Goal: Task Accomplishment & Management: Use online tool/utility

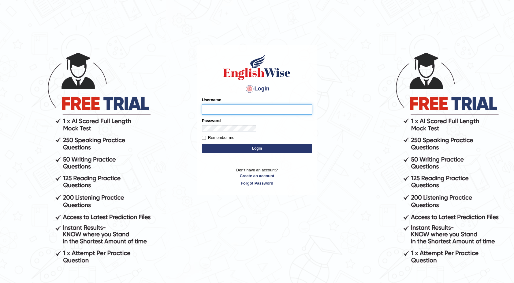
drag, startPoint x: 328, startPoint y: 79, endPoint x: 61, endPoint y: 91, distance: 267.2
click at [202, 104] on input "Username" at bounding box center [257, 109] width 110 height 10
type input "Farzana12"
click at [202, 144] on button "Login" at bounding box center [257, 148] width 110 height 9
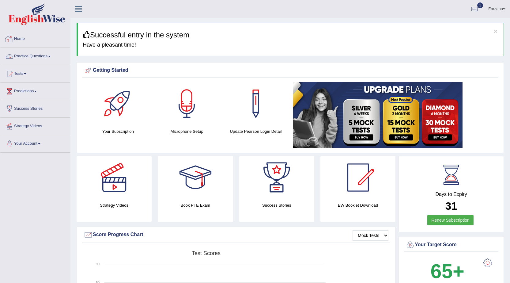
click at [39, 52] on link "Practice Questions" at bounding box center [35, 55] width 70 height 15
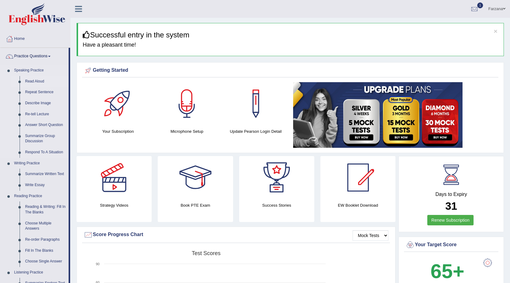
click at [42, 81] on link "Read Aloud" at bounding box center [45, 81] width 46 height 11
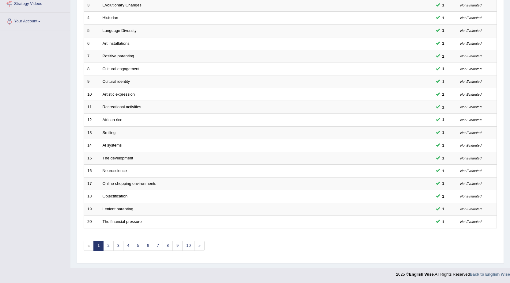
scroll to position [123, 0]
click at [113, 247] on link "3" at bounding box center [118, 245] width 10 height 10
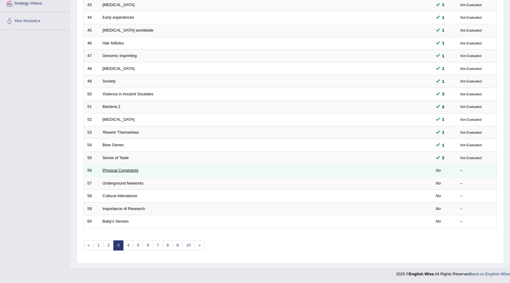
click at [132, 171] on link "Physical Constraints" at bounding box center [121, 170] width 36 height 5
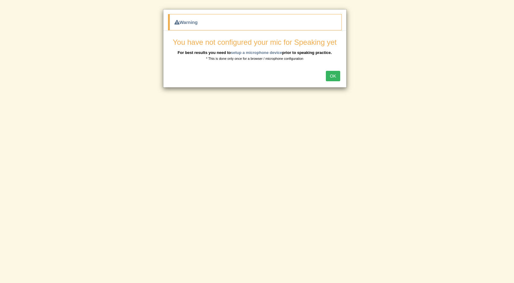
click at [332, 76] on button "OK" at bounding box center [333, 76] width 14 height 10
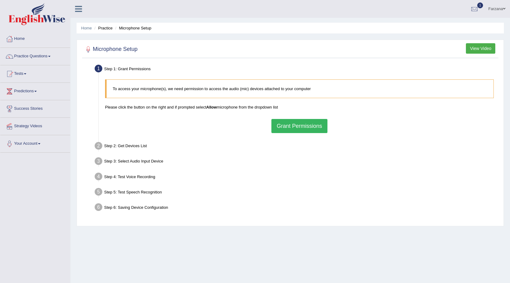
click at [314, 130] on button "Grant Permissions" at bounding box center [299, 126] width 56 height 14
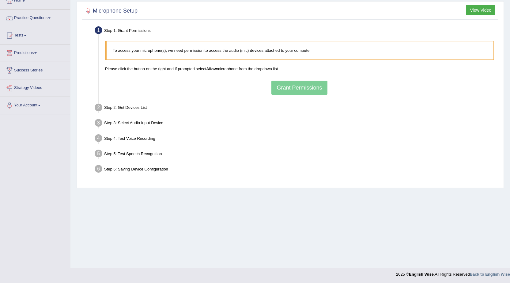
scroll to position [39, 0]
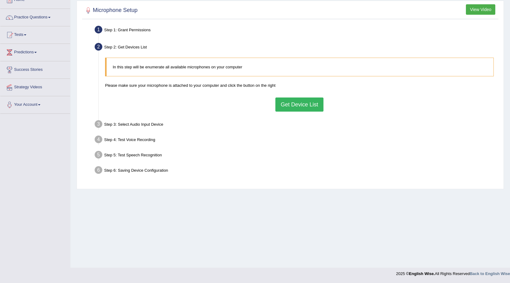
click at [284, 104] on button "Get Device List" at bounding box center [299, 104] width 48 height 14
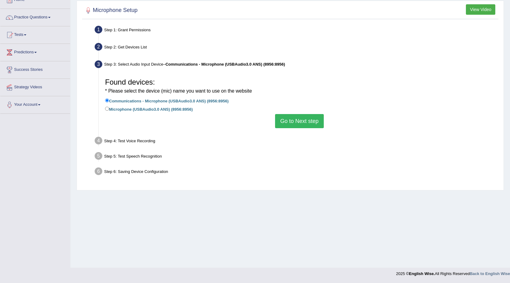
click at [290, 124] on button "Go to Next step" at bounding box center [299, 121] width 49 height 14
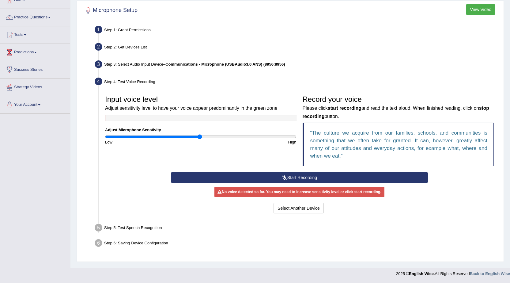
click at [296, 175] on button "Start Recording" at bounding box center [299, 177] width 257 height 10
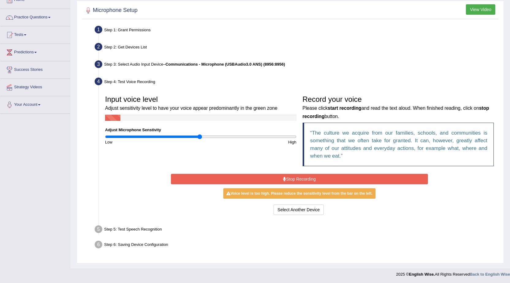
click at [301, 178] on button "Stop Recording" at bounding box center [299, 179] width 257 height 10
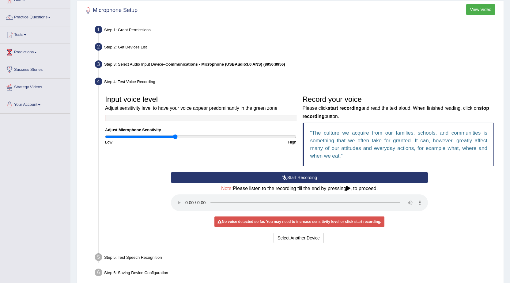
type input "0.74"
click at [174, 138] on input "range" at bounding box center [200, 136] width 191 height 5
click at [250, 179] on button "Start Recording" at bounding box center [299, 177] width 257 height 10
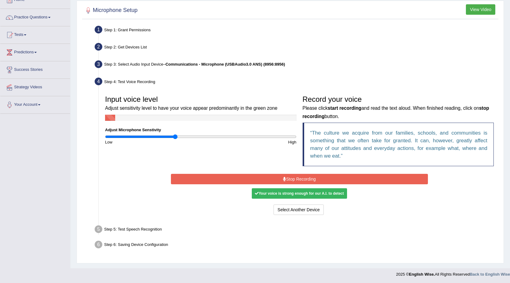
click at [251, 178] on button "Stop Recording" at bounding box center [299, 179] width 257 height 10
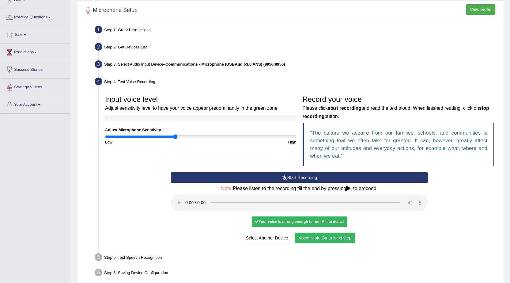
click at [319, 235] on button "Voice is ok. Go to Next step" at bounding box center [325, 237] width 61 height 10
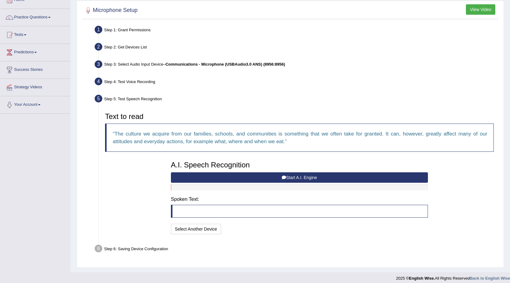
scroll to position [43, 0]
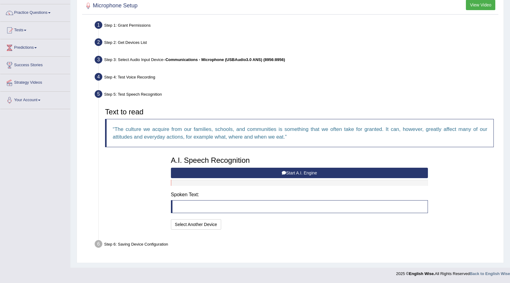
click at [274, 173] on button "Start A.I. Engine" at bounding box center [299, 172] width 257 height 10
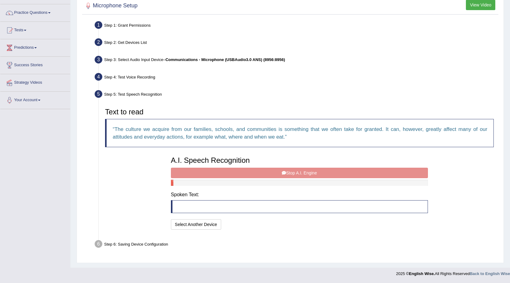
click at [274, 173] on div "A.I. Speech Recognition Start A.I. Engine Stop A.I. Engine Note: Please listen …" at bounding box center [299, 192] width 263 height 78
click at [237, 201] on blockquote at bounding box center [299, 206] width 257 height 13
click at [257, 173] on div "A.I. Speech Recognition Start A.I. Engine Stop A.I. Engine Note: Please listen …" at bounding box center [299, 192] width 263 height 78
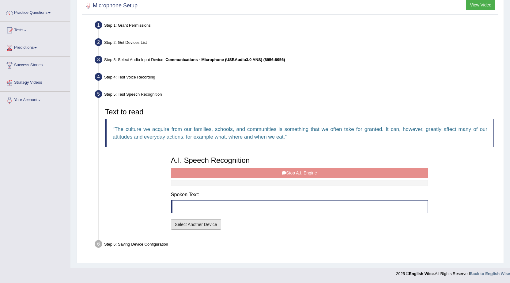
click at [210, 223] on button "Select Another Device" at bounding box center [196, 224] width 50 height 10
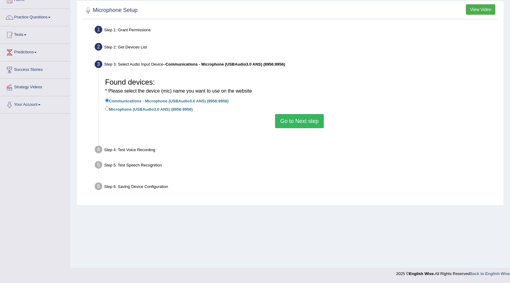
scroll to position [39, 0]
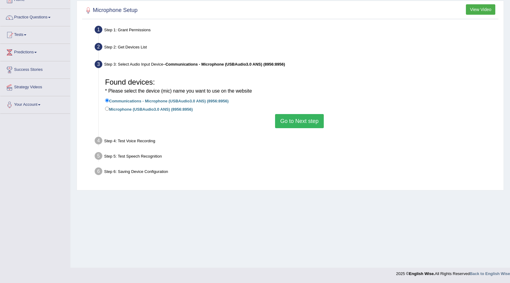
click at [113, 110] on label "Microphone (USBAudio3.0 ANS) (8956:8956)" at bounding box center [149, 108] width 88 height 7
click at [109, 110] on input "Microphone (USBAudio3.0 ANS) (8956:8956)" at bounding box center [107, 109] width 4 height 4
radio input "true"
click at [312, 121] on button "Go to Next step" at bounding box center [299, 121] width 49 height 14
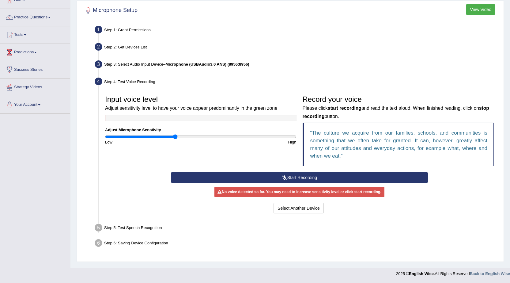
click at [302, 175] on button "Start Recording" at bounding box center [299, 177] width 257 height 10
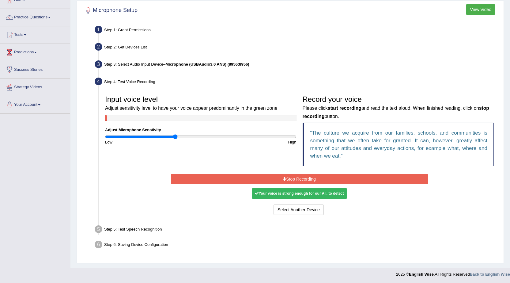
click at [301, 177] on button "Stop Recording" at bounding box center [299, 179] width 257 height 10
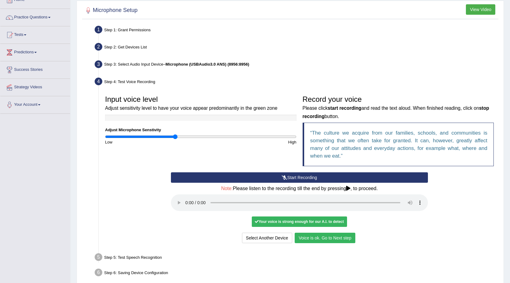
click at [338, 238] on button "Voice is ok. Go to Next step" at bounding box center [325, 237] width 61 height 10
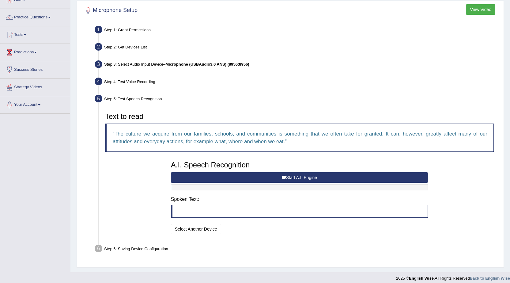
click at [225, 179] on button "Start A.I. Engine" at bounding box center [299, 177] width 257 height 10
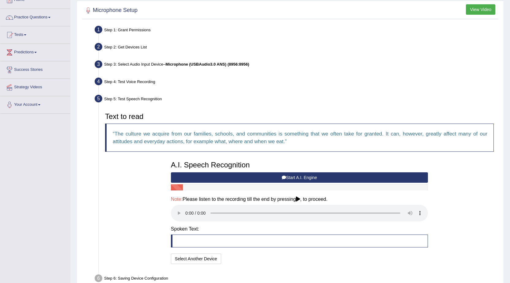
click at [227, 178] on button "Start A.I. Engine" at bounding box center [299, 177] width 257 height 10
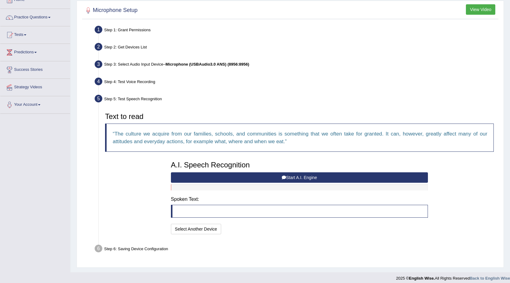
click at [239, 176] on button "Start A.I. Engine" at bounding box center [299, 177] width 257 height 10
click at [292, 177] on button "Start A.I. Engine" at bounding box center [299, 177] width 257 height 10
click at [233, 188] on div at bounding box center [299, 187] width 257 height 6
click at [236, 187] on div at bounding box center [299, 187] width 257 height 6
click at [244, 174] on button "Start A.I. Engine" at bounding box center [299, 177] width 257 height 10
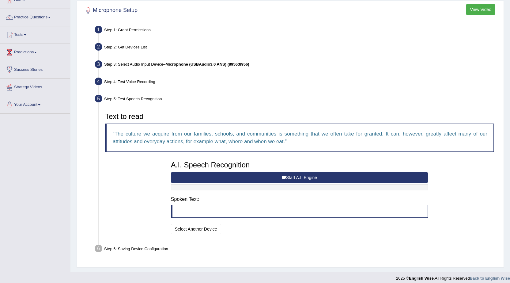
drag, startPoint x: 247, startPoint y: 180, endPoint x: 232, endPoint y: 178, distance: 15.6
click at [232, 178] on button "Start A.I. Engine" at bounding box center [299, 177] width 257 height 10
click at [220, 178] on button "Start A.I. Engine" at bounding box center [299, 177] width 257 height 10
click at [295, 178] on button "Start A.I. Engine" at bounding box center [299, 177] width 257 height 10
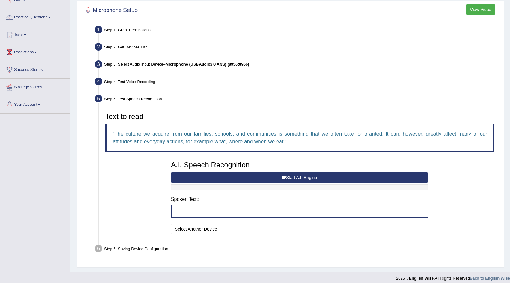
click at [295, 178] on button "Start A.I. Engine" at bounding box center [299, 177] width 257 height 10
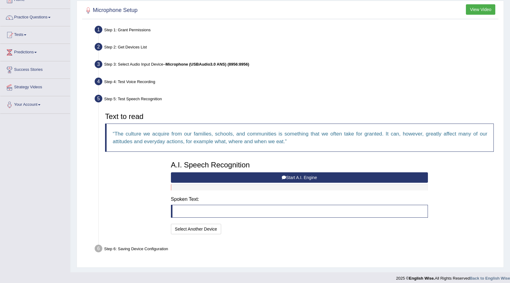
click at [295, 178] on button "Start A.I. Engine" at bounding box center [299, 177] width 257 height 10
drag, startPoint x: 297, startPoint y: 177, endPoint x: 296, endPoint y: 181, distance: 4.8
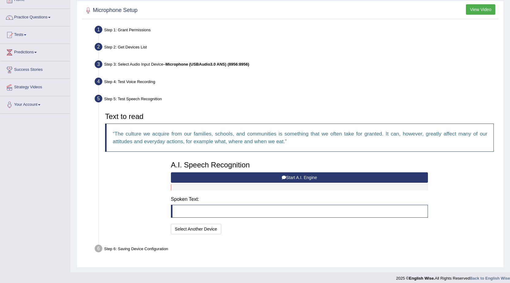
click at [296, 181] on button "Start A.I. Engine" at bounding box center [299, 177] width 257 height 10
drag, startPoint x: 297, startPoint y: 182, endPoint x: 301, endPoint y: 177, distance: 6.3
click at [297, 181] on button "Start A.I. Engine" at bounding box center [299, 177] width 257 height 10
click at [299, 180] on button "Start A.I. Engine" at bounding box center [299, 177] width 257 height 10
click at [301, 178] on button "Start A.I. Engine" at bounding box center [299, 177] width 257 height 10
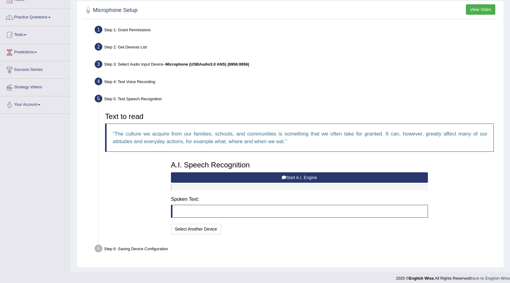
click at [301, 178] on button "Start A.I. Engine" at bounding box center [299, 177] width 257 height 10
click at [301, 177] on button "Start A.I. Engine" at bounding box center [299, 177] width 257 height 10
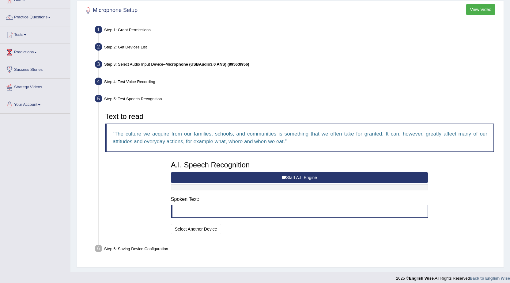
click at [301, 177] on button "Start A.I. Engine" at bounding box center [299, 177] width 257 height 10
click at [275, 176] on button "Start A.I. Engine" at bounding box center [299, 177] width 257 height 10
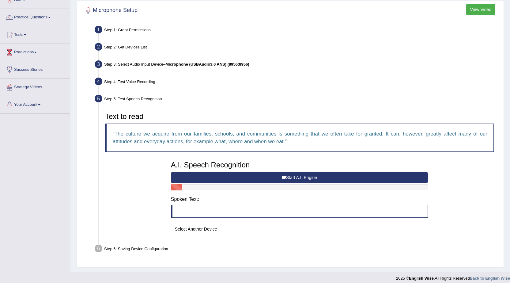
click at [273, 178] on button "Start A.I. Engine" at bounding box center [299, 177] width 257 height 10
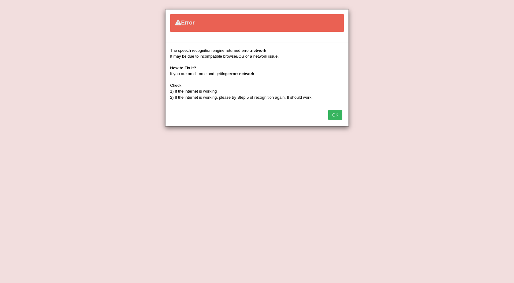
click at [341, 114] on button "OK" at bounding box center [335, 115] width 14 height 10
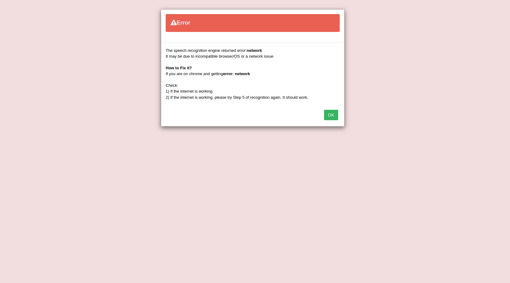
drag, startPoint x: 341, startPoint y: 114, endPoint x: 331, endPoint y: 114, distance: 10.1
click at [338, 114] on div "OK" at bounding box center [252, 115] width 183 height 21
click at [331, 114] on button "OK" at bounding box center [331, 115] width 14 height 10
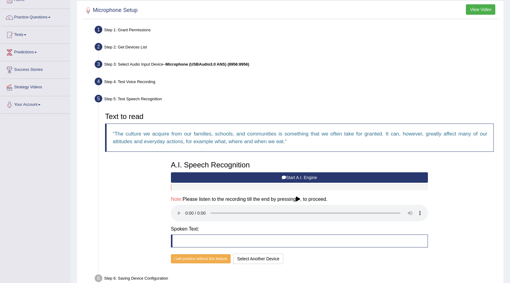
click at [254, 178] on button "Start A.I. Engine" at bounding box center [299, 177] width 257 height 10
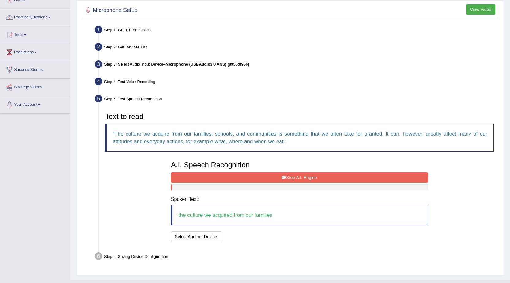
click at [254, 177] on button "Stop A.I. Engine" at bounding box center [299, 177] width 257 height 10
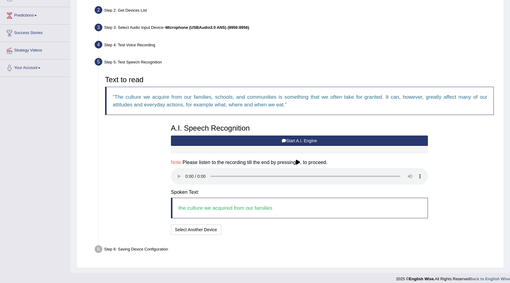
scroll to position [81, 0]
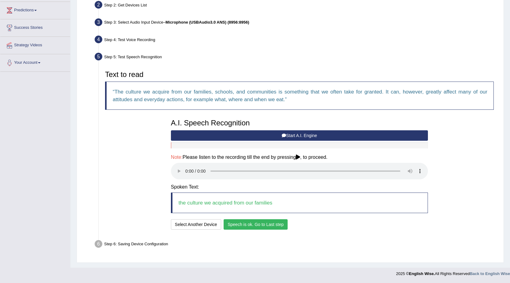
click at [251, 224] on button "Speech is ok. Go to Last step" at bounding box center [255, 224] width 64 height 10
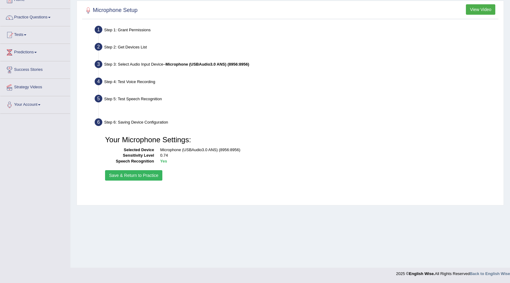
scroll to position [39, 0]
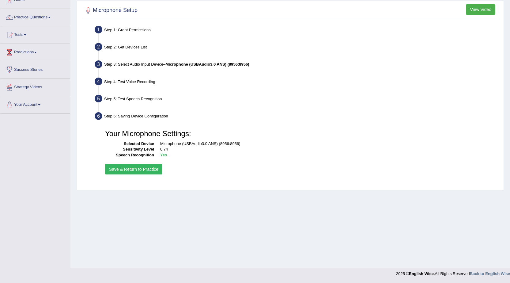
click at [151, 171] on button "Save & Return to Practice" at bounding box center [133, 169] width 57 height 10
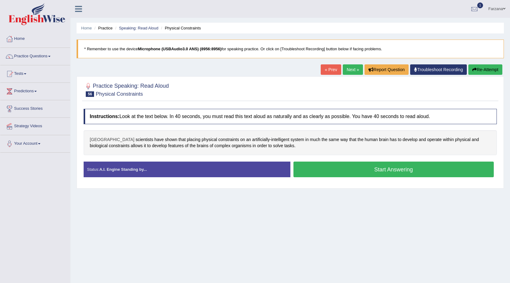
click at [105, 139] on span "[GEOGRAPHIC_DATA]" at bounding box center [112, 139] width 45 height 6
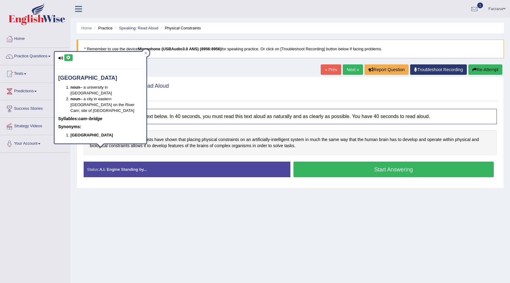
click at [69, 58] on icon at bounding box center [68, 58] width 5 height 4
click at [316, 170] on button "Start Answering" at bounding box center [393, 169] width 201 height 16
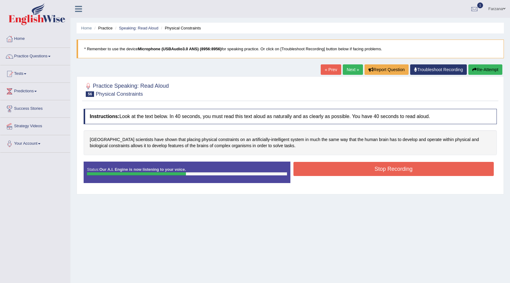
click at [323, 173] on button "Stop Recording" at bounding box center [393, 169] width 201 height 14
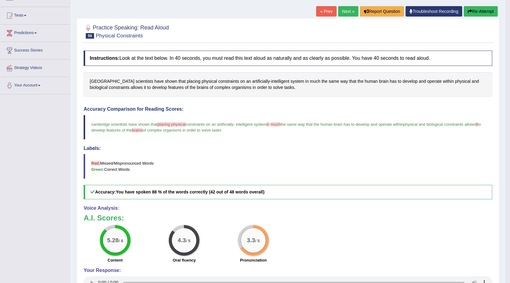
scroll to position [61, 0]
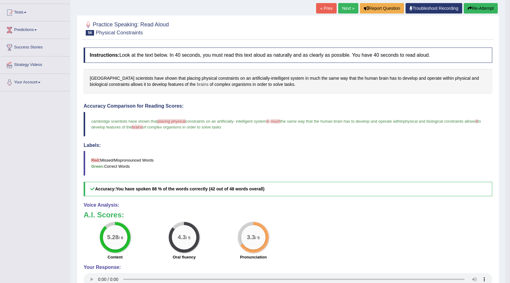
click at [197, 84] on span "brains" at bounding box center [203, 84] width 12 height 6
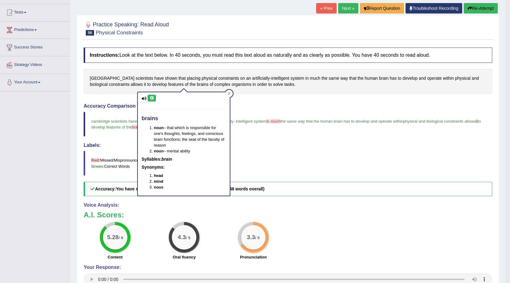
click at [152, 98] on icon at bounding box center [151, 98] width 5 height 4
click at [269, 149] on div "Labels: Red: Missed/Mispronounced Words Green: Correct Words" at bounding box center [288, 158] width 408 height 33
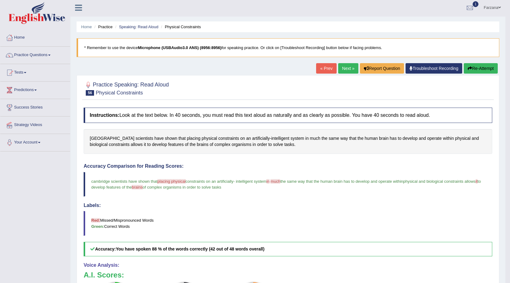
scroll to position [0, 0]
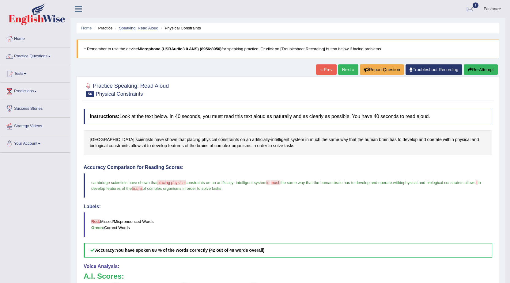
click at [144, 29] on link "Speaking: Read Aloud" at bounding box center [138, 28] width 39 height 5
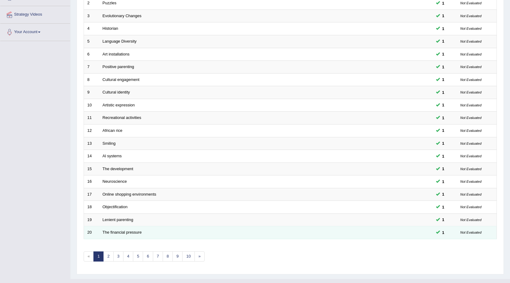
scroll to position [122, 0]
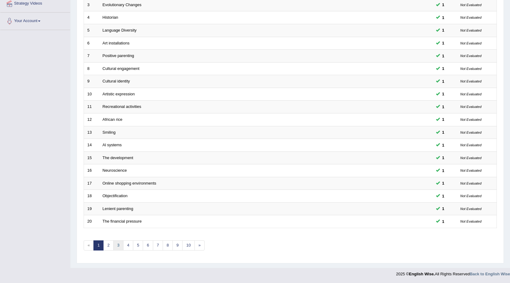
click at [118, 247] on link "3" at bounding box center [118, 245] width 10 height 10
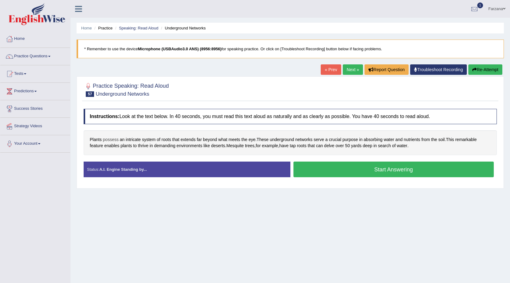
click at [110, 138] on span "possess" at bounding box center [111, 139] width 16 height 6
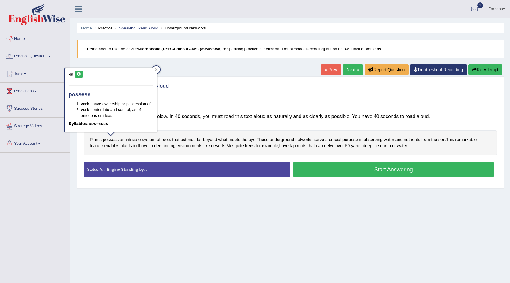
click at [77, 70] on div "possess verb – have ownership or possession of verb – enter into and control, a…" at bounding box center [111, 99] width 92 height 63
click at [77, 71] on button at bounding box center [79, 74] width 8 height 7
click at [95, 138] on span "Plants" at bounding box center [96, 139] width 12 height 6
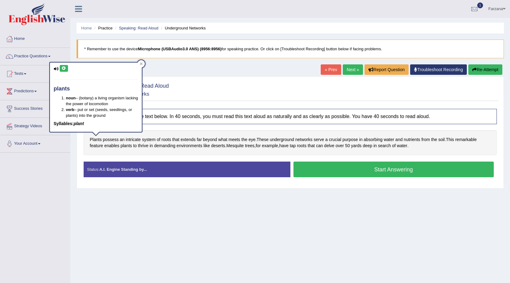
click at [64, 67] on icon at bounding box center [64, 68] width 5 height 4
click at [236, 145] on span "Mesquite" at bounding box center [234, 145] width 17 height 6
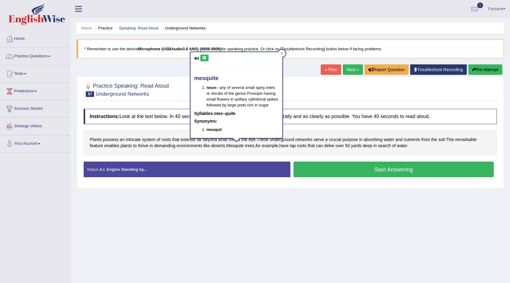
click at [205, 58] on icon at bounding box center [204, 58] width 5 height 4
click at [346, 174] on button "Start Answering" at bounding box center [393, 169] width 201 height 16
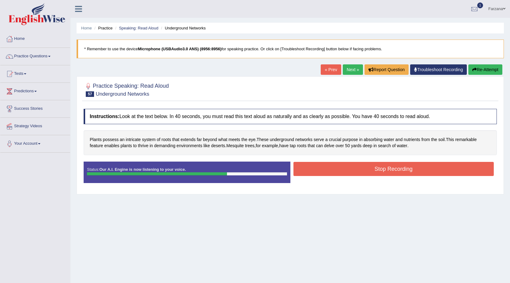
click at [353, 169] on button "Stop Recording" at bounding box center [393, 169] width 201 height 14
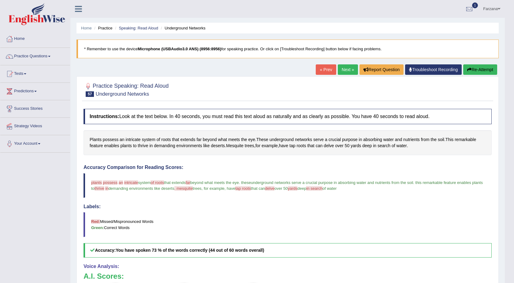
click at [332, 147] on div "Updating answer..." at bounding box center [257, 141] width 514 height 283
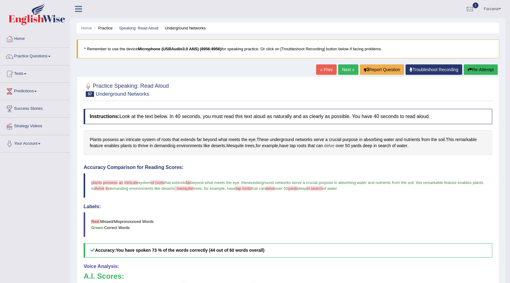
click at [332, 145] on span "delve" at bounding box center [329, 145] width 10 height 6
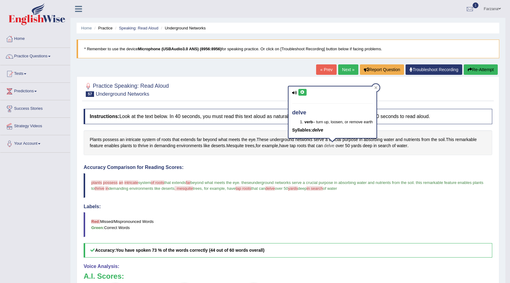
scroll to position [31, 0]
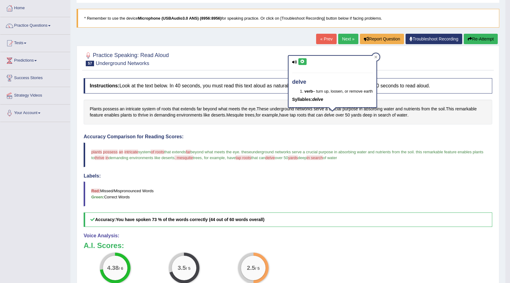
click at [303, 62] on icon at bounding box center [302, 62] width 5 height 4
click at [302, 61] on icon at bounding box center [302, 62] width 5 height 4
click at [362, 171] on div "Accuracy Comparison for Reading Scores: plants lance possess poses an and intri…" at bounding box center [288, 180] width 408 height 93
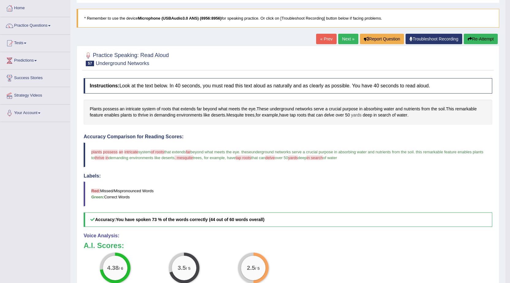
click at [358, 115] on span "yards" at bounding box center [356, 115] width 10 height 6
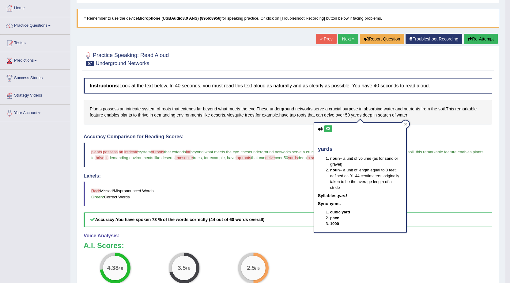
click at [330, 126] on button at bounding box center [328, 128] width 8 height 7
click at [159, 170] on div "Accuracy Comparison for Reading Scores: plants lance possess poses an and intri…" at bounding box center [288, 180] width 408 height 93
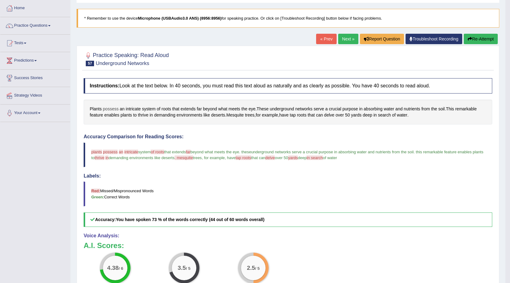
click at [105, 108] on span "possess" at bounding box center [111, 109] width 16 height 6
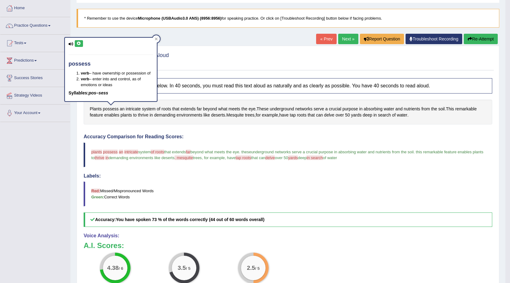
click at [80, 42] on icon at bounding box center [79, 44] width 5 height 4
click at [137, 107] on span "intricate" at bounding box center [133, 109] width 15 height 6
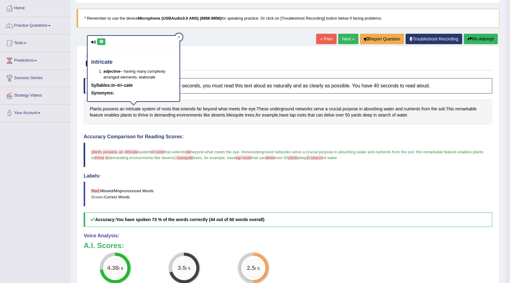
click at [105, 39] on button at bounding box center [101, 41] width 8 height 7
click at [184, 143] on blockquote "plants lance possess poses an and intricate introduced system of roots offroads…" at bounding box center [288, 154] width 408 height 24
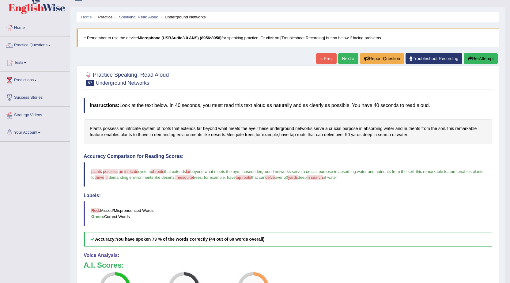
scroll to position [0, 0]
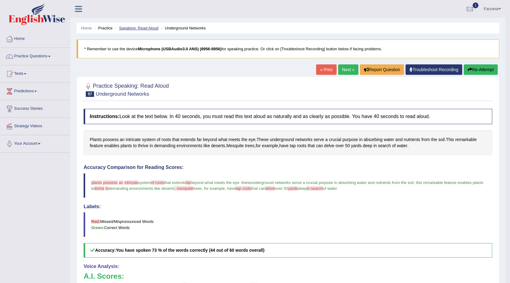
click at [139, 28] on link "Speaking: Read Aloud" at bounding box center [138, 28] width 39 height 5
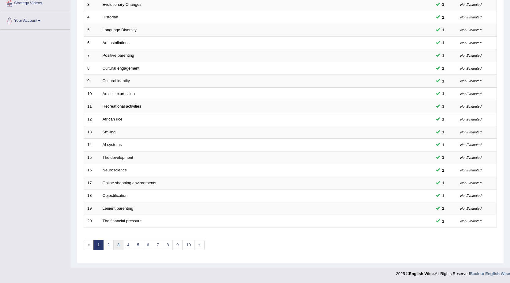
click at [114, 243] on link "3" at bounding box center [118, 245] width 10 height 10
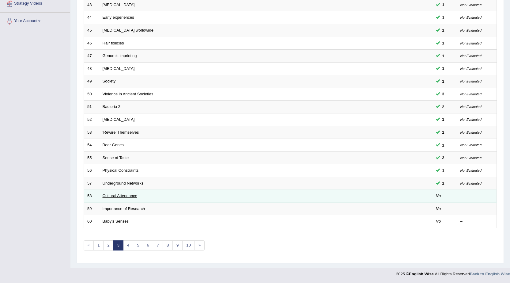
click at [113, 194] on link "Cultural Attendance" at bounding box center [120, 195] width 35 height 5
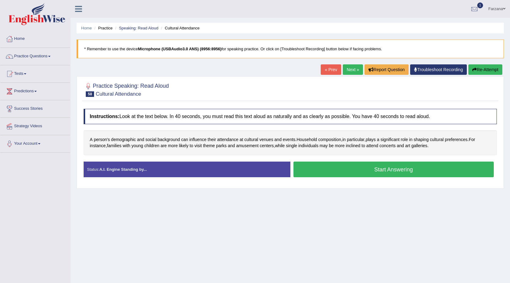
click at [326, 166] on button "Start Answering" at bounding box center [393, 169] width 201 height 16
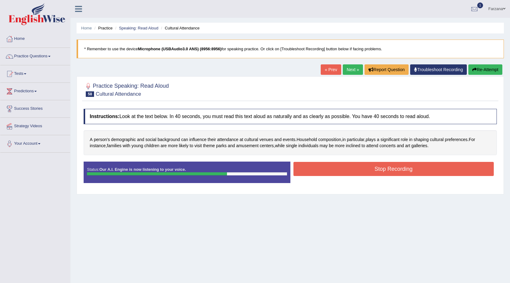
click at [327, 171] on button "Stop Recording" at bounding box center [393, 169] width 201 height 14
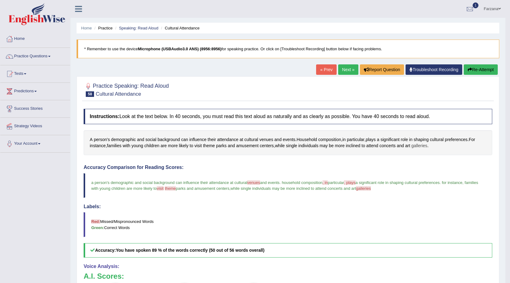
click at [418, 145] on span "galleries" at bounding box center [419, 145] width 16 height 6
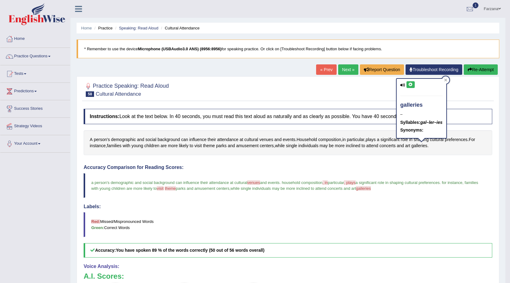
click at [410, 79] on div "galleries – Syllables: gal–ler–ies Synonyms:" at bounding box center [421, 108] width 50 height 59
click at [410, 83] on icon at bounding box center [410, 85] width 5 height 4
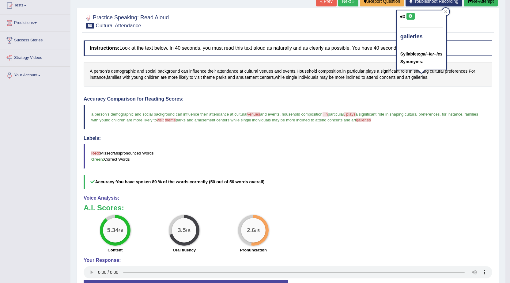
scroll to position [31, 0]
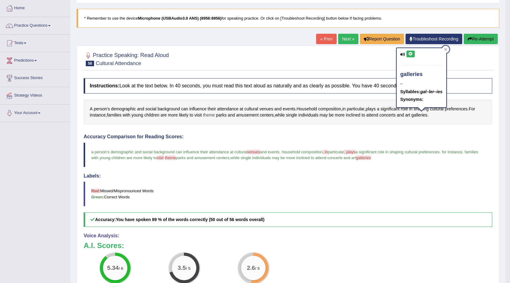
click at [212, 115] on span "theme" at bounding box center [209, 115] width 12 height 6
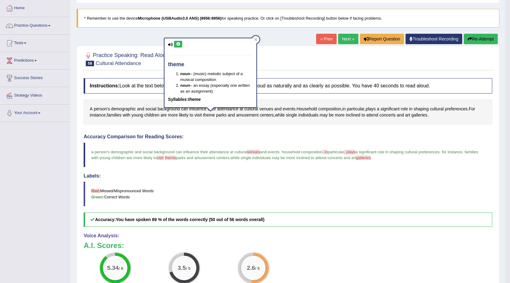
click at [179, 43] on icon at bounding box center [178, 44] width 5 height 4
click at [422, 114] on span "galleries" at bounding box center [419, 115] width 16 height 6
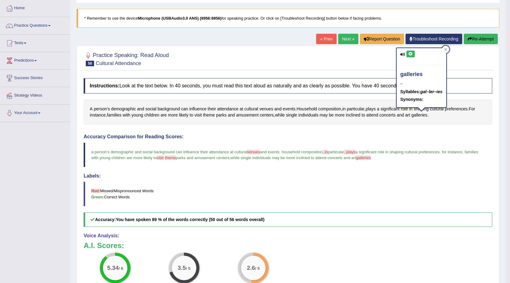
click at [407, 52] on button at bounding box center [410, 54] width 8 height 7
click at [266, 106] on span "venues" at bounding box center [266, 109] width 14 height 6
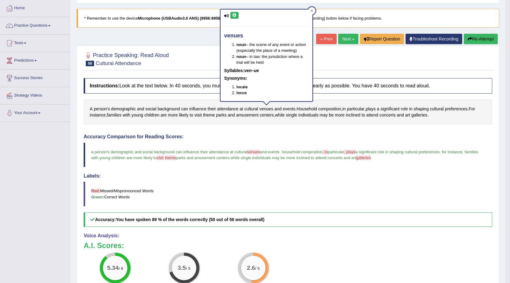
click at [232, 13] on icon at bounding box center [234, 15] width 5 height 4
click at [255, 138] on h4 "Accuracy Comparison for Reading Scores:" at bounding box center [288, 137] width 408 height 6
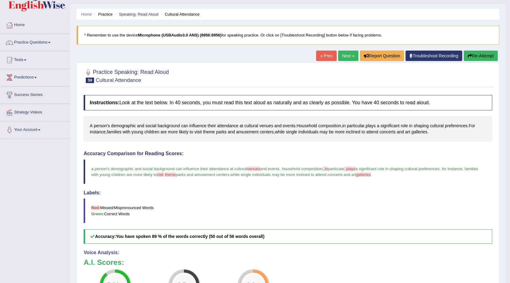
scroll to position [0, 0]
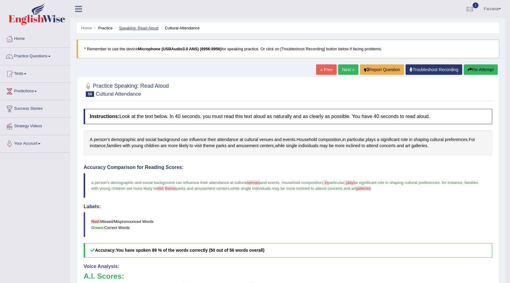
click at [147, 28] on link "Speaking: Read Aloud" at bounding box center [138, 28] width 39 height 5
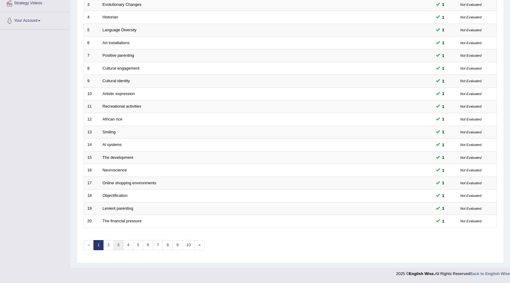
click at [119, 245] on link "3" at bounding box center [118, 245] width 10 height 10
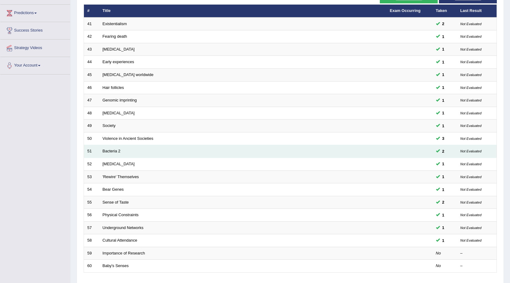
scroll to position [122, 0]
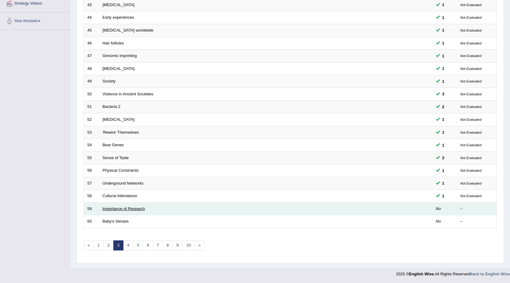
click at [140, 210] on link "Importance of Research" at bounding box center [124, 208] width 43 height 5
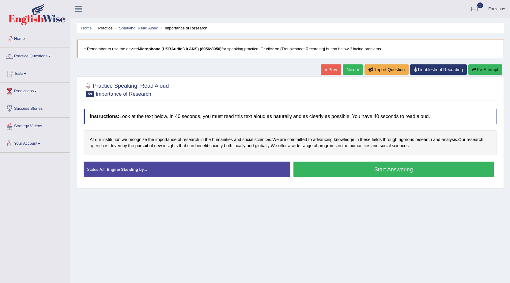
click at [96, 147] on span "agenda" at bounding box center [97, 145] width 14 height 6
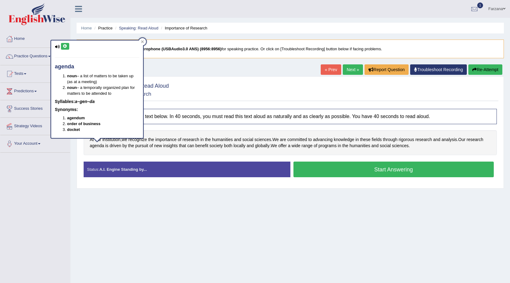
click at [66, 46] on icon at bounding box center [65, 46] width 5 height 4
click at [314, 173] on button "Start Answering" at bounding box center [393, 169] width 201 height 16
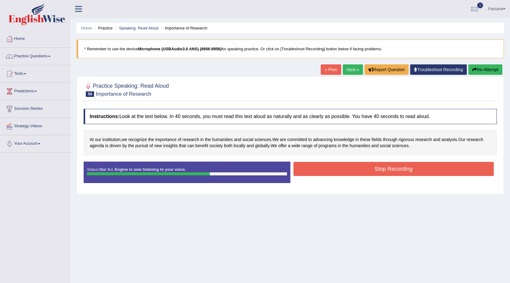
click at [319, 170] on button "Stop Recording" at bounding box center [393, 169] width 201 height 14
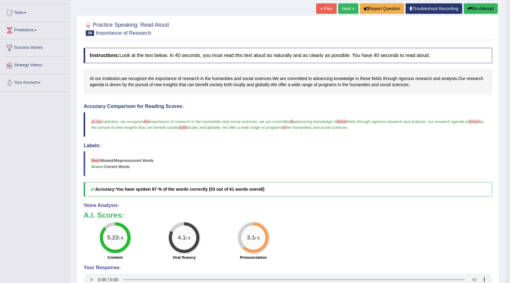
scroll to position [61, 0]
click at [405, 77] on span "rigorous" at bounding box center [406, 78] width 16 height 6
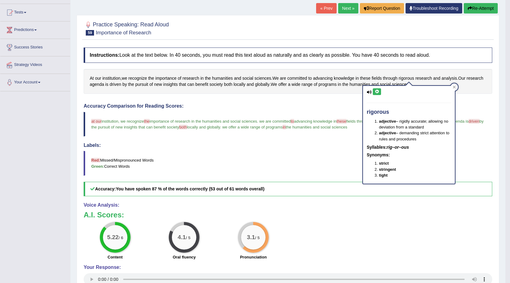
click at [378, 89] on button at bounding box center [377, 91] width 8 height 7
click at [307, 130] on blockquote "at our institution , we recognize the importance of research in the humanities …" at bounding box center [288, 124] width 408 height 24
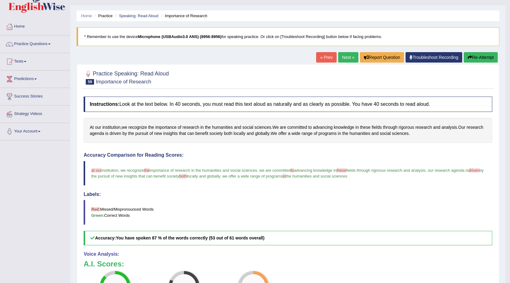
scroll to position [0, 0]
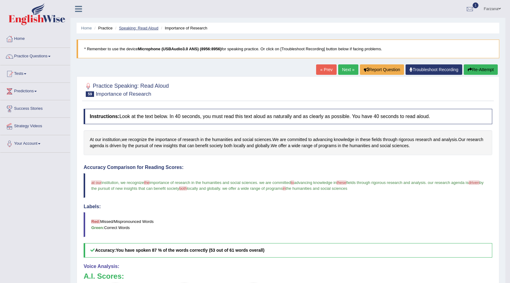
click at [129, 26] on link "Speaking: Read Aloud" at bounding box center [138, 28] width 39 height 5
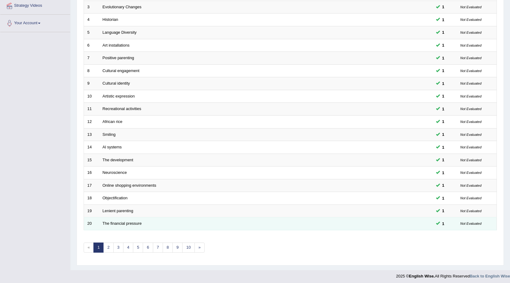
scroll to position [120, 0]
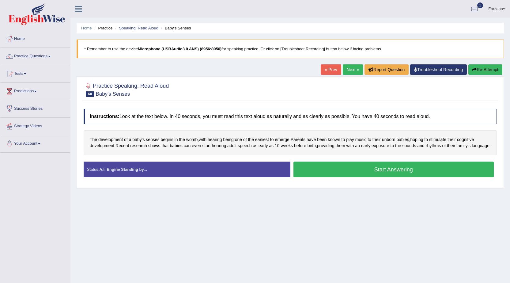
click at [315, 176] on button "Start Answering" at bounding box center [393, 169] width 201 height 16
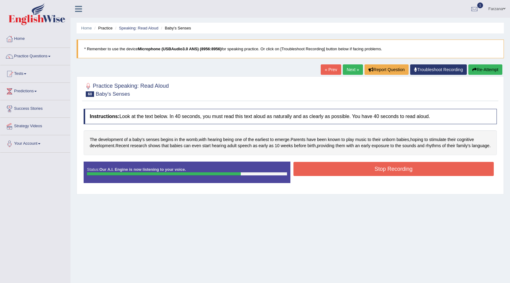
click at [309, 175] on button "Stop Recording" at bounding box center [393, 169] width 201 height 14
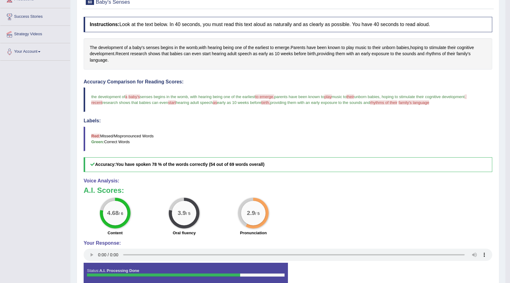
scroll to position [61, 0]
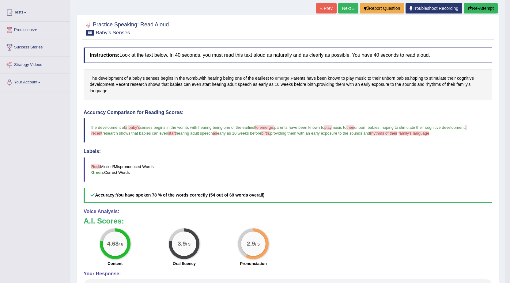
click at [283, 77] on span "emerge" at bounding box center [282, 78] width 14 height 6
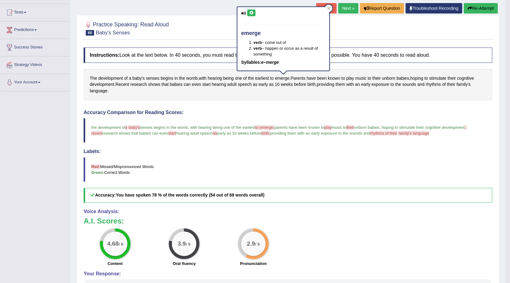
click at [250, 12] on icon at bounding box center [251, 13] width 5 height 4
click at [428, 83] on span "rhythms" at bounding box center [433, 84] width 15 height 6
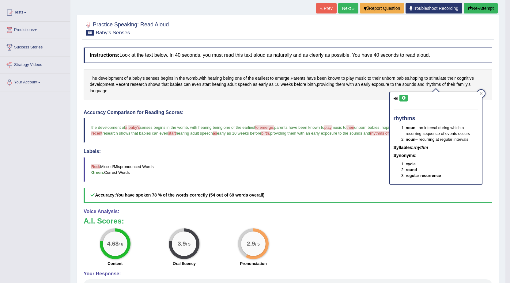
click at [404, 98] on icon at bounding box center [403, 98] width 5 height 4
click at [350, 150] on h4 "Labels:" at bounding box center [288, 151] width 408 height 6
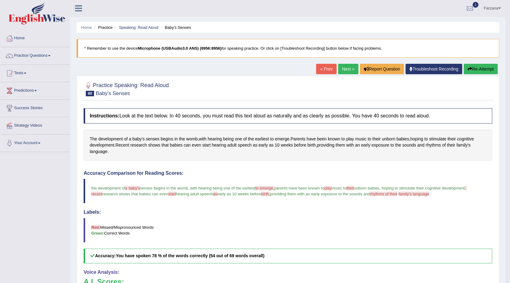
scroll to position [0, 0]
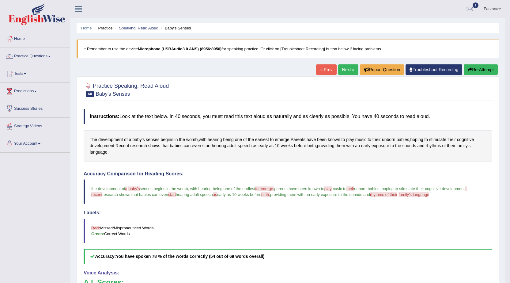
click at [149, 29] on link "Speaking: Read Aloud" at bounding box center [138, 28] width 39 height 5
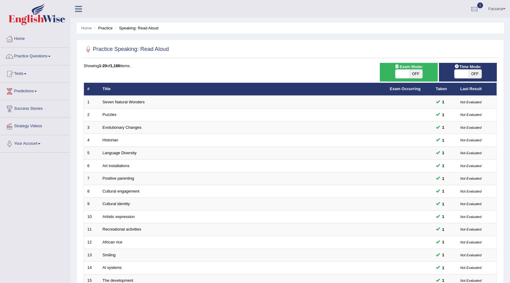
scroll to position [123, 0]
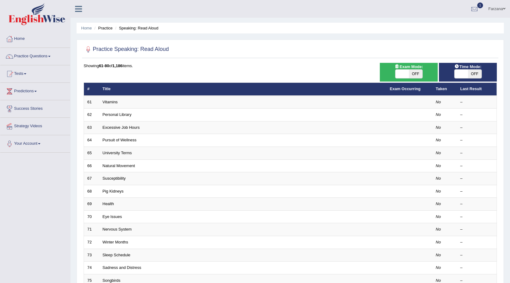
click at [111, 100] on link "Vitamins" at bounding box center [110, 101] width 15 height 5
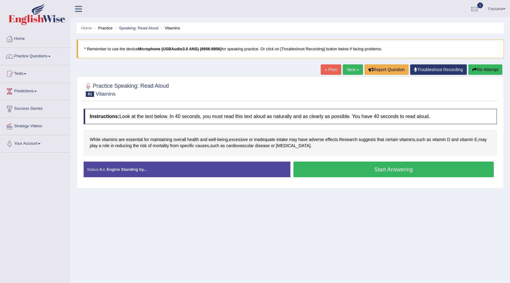
click at [329, 167] on button "Start Answering" at bounding box center [393, 169] width 201 height 16
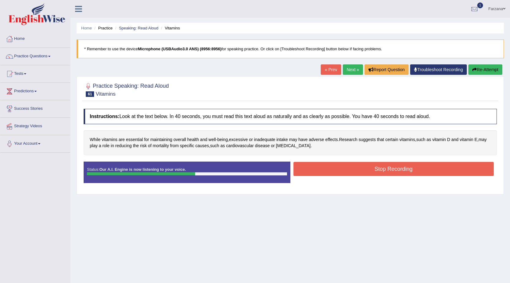
click at [305, 167] on button "Stop Recording" at bounding box center [393, 169] width 201 height 14
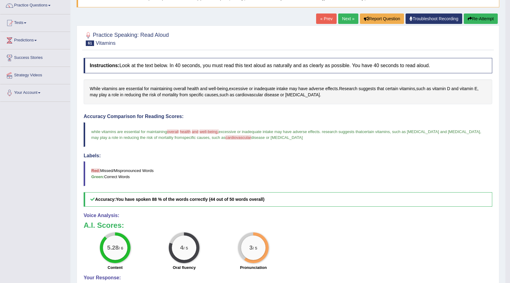
scroll to position [61, 0]
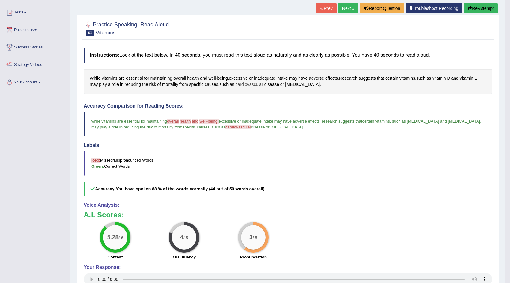
click at [244, 84] on span "cardiovascular" at bounding box center [249, 84] width 28 height 6
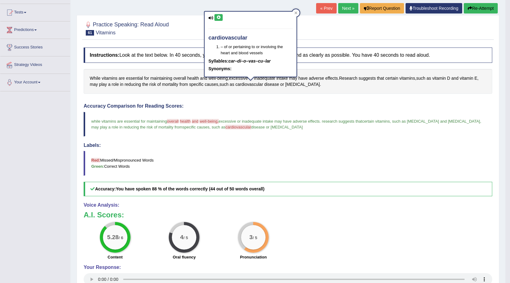
click at [216, 16] on icon at bounding box center [218, 18] width 5 height 4
click at [251, 137] on div "Accuracy Comparison for Reading Scores: while vitamins are essential for mainta…" at bounding box center [288, 149] width 408 height 93
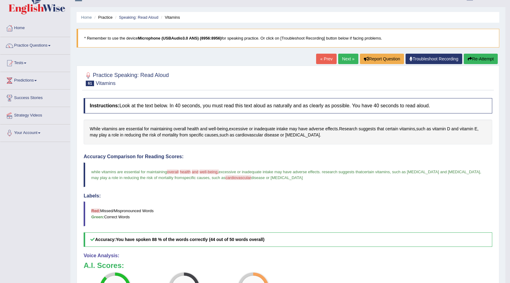
scroll to position [0, 0]
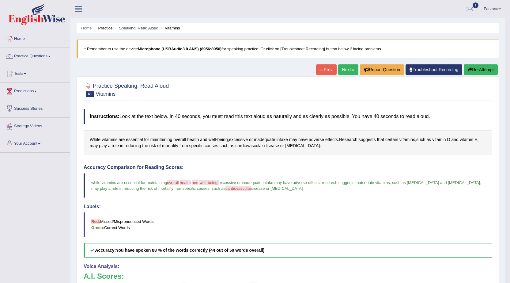
click at [138, 26] on link "Speaking: Read Aloud" at bounding box center [138, 28] width 39 height 5
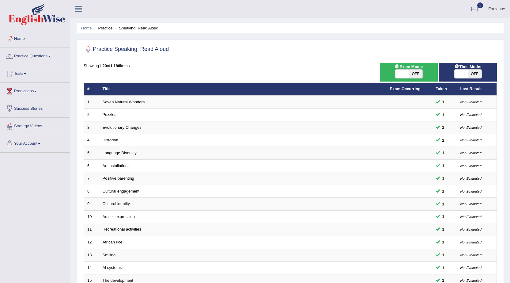
scroll to position [120, 0]
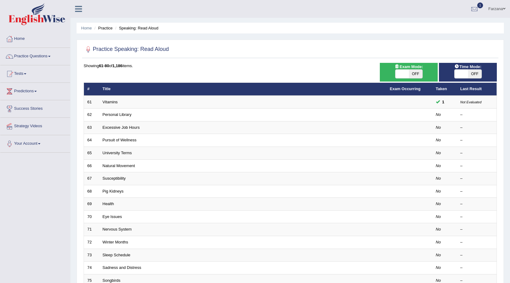
click at [111, 114] on link "Personal Library" at bounding box center [117, 114] width 29 height 5
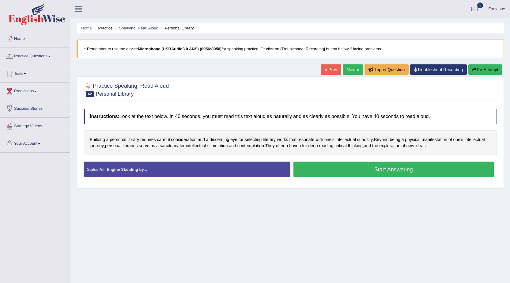
click at [326, 176] on button "Start Answering" at bounding box center [393, 169] width 201 height 16
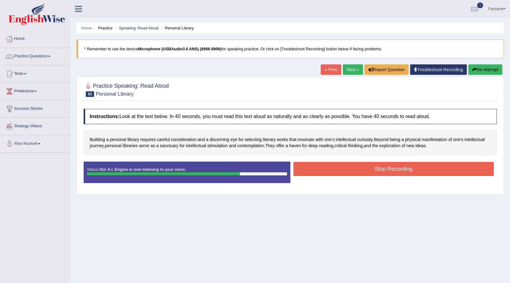
click at [329, 172] on button "Stop Recording" at bounding box center [393, 169] width 201 height 14
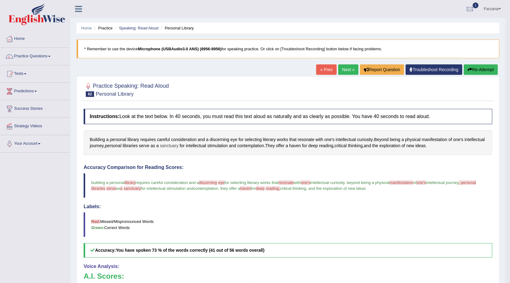
click at [168, 146] on span "sanctuary" at bounding box center [169, 145] width 19 height 6
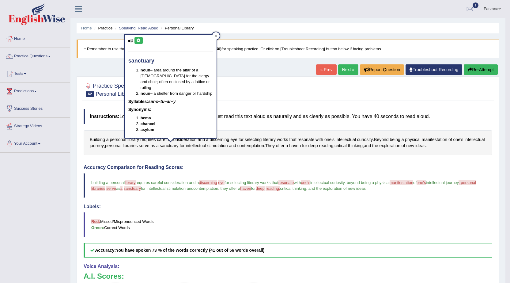
click at [139, 42] on button at bounding box center [138, 40] width 8 height 7
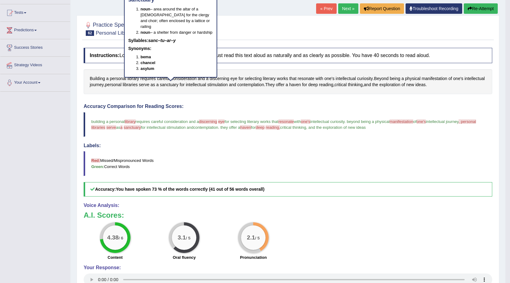
scroll to position [61, 0]
click at [476, 6] on button "Re-Attempt" at bounding box center [480, 8] width 34 height 10
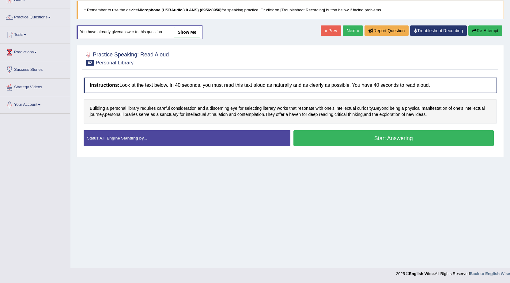
click at [345, 139] on button "Start Answering" at bounding box center [393, 138] width 201 height 16
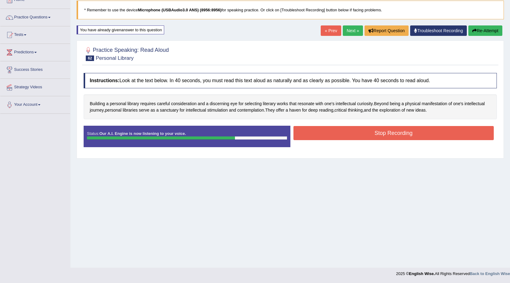
click at [350, 135] on button "Stop Recording" at bounding box center [393, 133] width 201 height 14
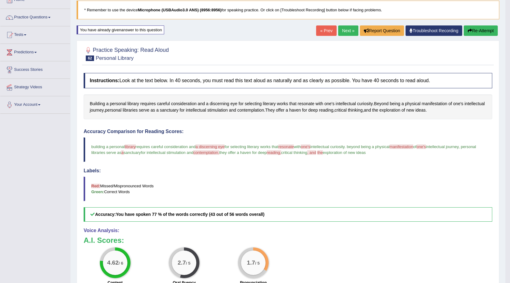
scroll to position [69, 0]
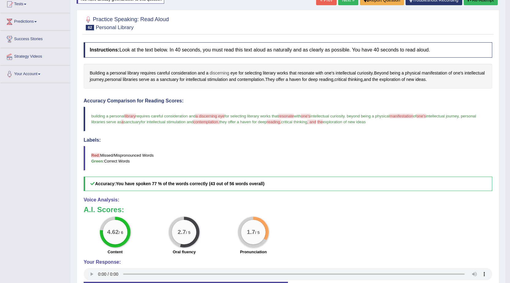
click at [216, 72] on span "discerning" at bounding box center [220, 73] width 20 height 6
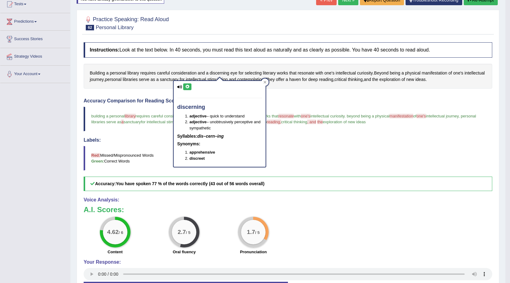
click at [185, 87] on button at bounding box center [187, 86] width 8 height 7
drag, startPoint x: 446, startPoint y: 133, endPoint x: 447, endPoint y: 111, distance: 21.7
click at [447, 131] on div "Accuracy Comparison for Reading Scores: building a personal library liberal req…" at bounding box center [288, 144] width 408 height 93
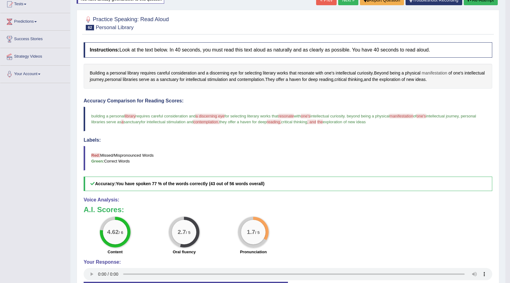
click at [441, 72] on span "manifestation" at bounding box center [434, 73] width 25 height 6
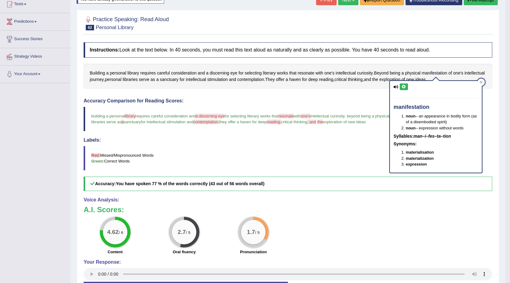
click at [403, 83] on div "manifestation noun – an appearance in bodily form (as of a disembodied spirit) …" at bounding box center [436, 127] width 92 height 92
click at [402, 86] on icon at bounding box center [403, 87] width 5 height 4
click at [316, 120] on span ", and" at bounding box center [311, 121] width 9 height 5
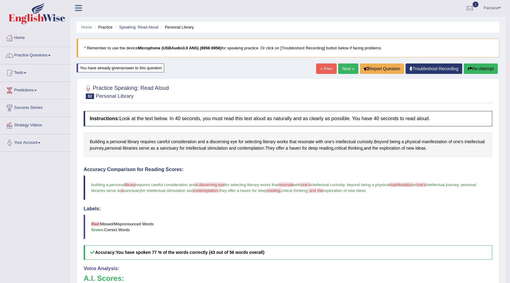
scroll to position [0, 0]
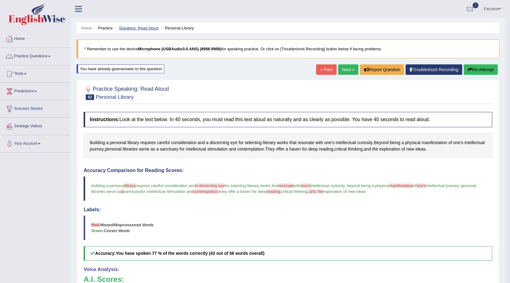
click at [140, 28] on link "Speaking: Read Aloud" at bounding box center [138, 28] width 39 height 5
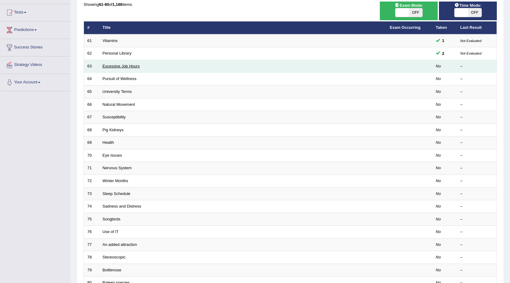
scroll to position [61, 0]
click at [122, 65] on link "Excessive Job Hours" at bounding box center [121, 66] width 37 height 5
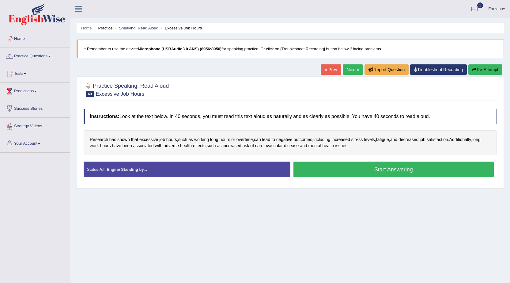
click at [325, 167] on button "Start Answering" at bounding box center [393, 169] width 201 height 16
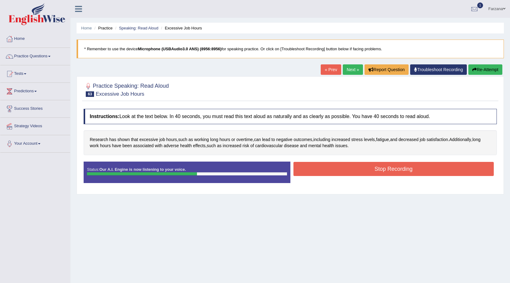
click at [324, 168] on button "Stop Recording" at bounding box center [393, 169] width 201 height 14
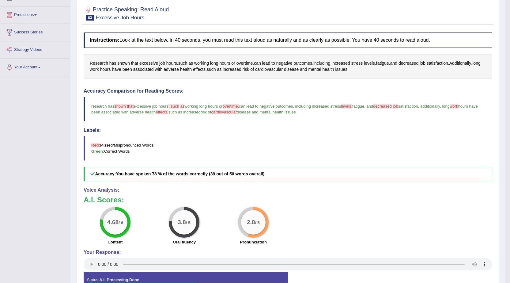
scroll to position [61, 0]
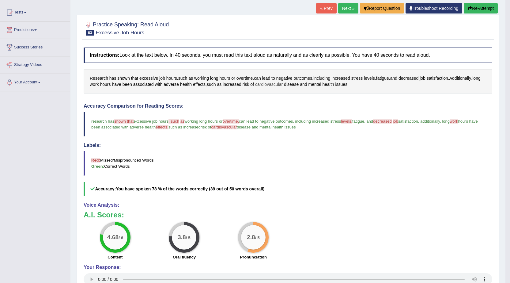
click at [280, 83] on span "cardiovascular" at bounding box center [269, 84] width 28 height 6
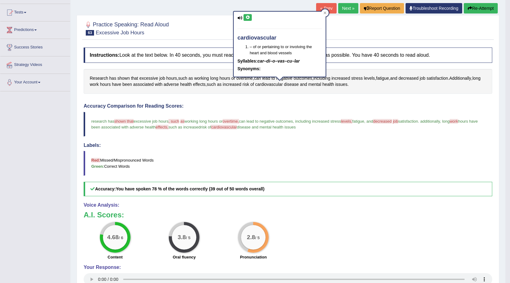
click at [245, 17] on button at bounding box center [247, 17] width 8 height 7
click at [409, 79] on span "decreased" at bounding box center [408, 78] width 20 height 6
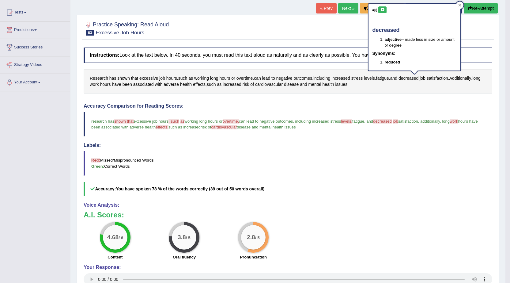
click at [379, 8] on button at bounding box center [382, 9] width 8 height 7
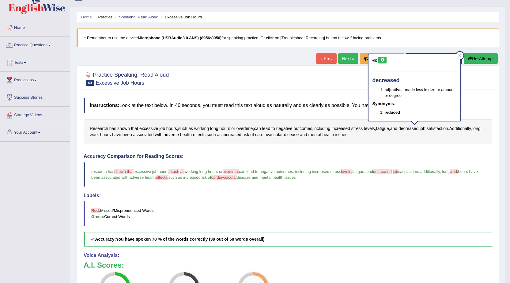
scroll to position [0, 0]
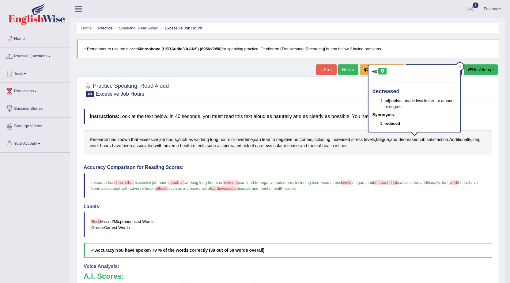
click at [139, 26] on link "Speaking: Read Aloud" at bounding box center [138, 28] width 39 height 5
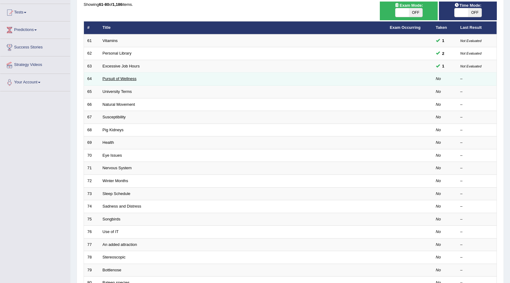
click at [121, 78] on link "Pursuit of Wellness" at bounding box center [120, 78] width 34 height 5
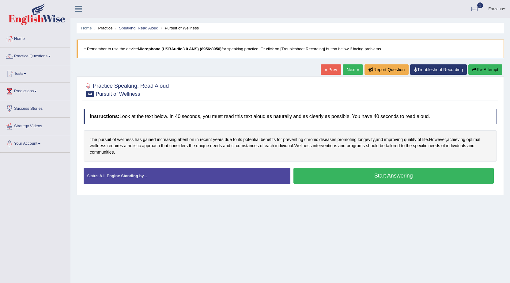
drag, startPoint x: 323, startPoint y: 175, endPoint x: 328, endPoint y: 171, distance: 6.5
click at [328, 174] on button "Start Answering" at bounding box center [393, 176] width 201 height 16
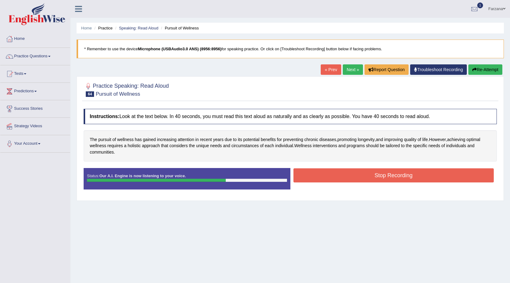
click at [353, 176] on button "Stop Recording" at bounding box center [393, 175] width 201 height 14
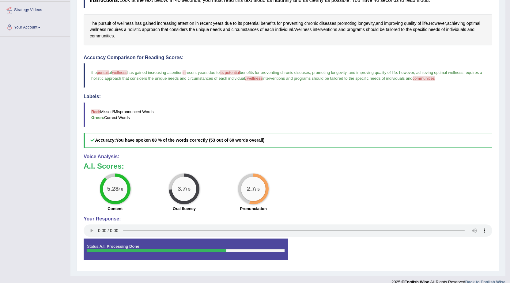
scroll to position [122, 0]
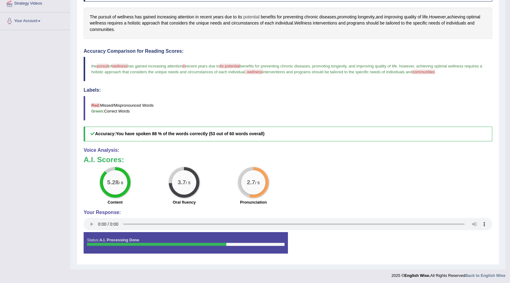
click at [251, 16] on span "potential" at bounding box center [251, 17] width 16 height 6
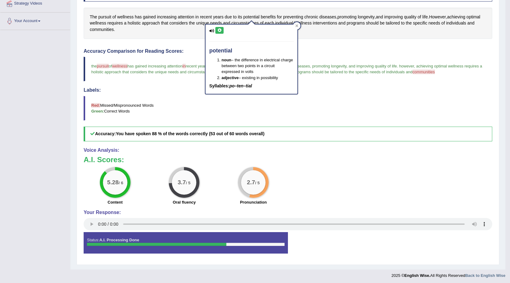
click at [223, 30] on button at bounding box center [219, 30] width 8 height 7
click at [316, 49] on h4 "Accuracy Comparison for Reading Scores:" at bounding box center [288, 51] width 408 height 6
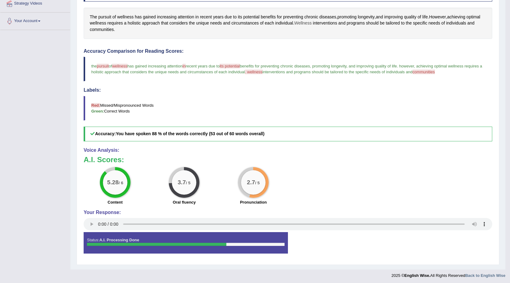
click at [305, 24] on span "Wellness" at bounding box center [302, 23] width 17 height 6
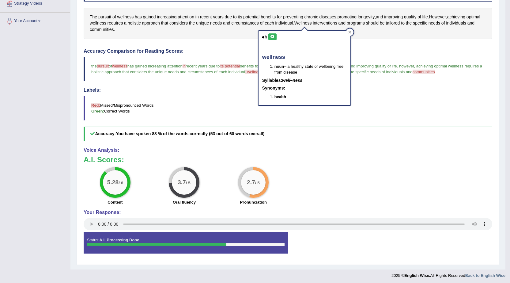
click at [272, 38] on icon at bounding box center [272, 37] width 5 height 4
click at [367, 51] on h4 "Accuracy Comparison for Reading Scores:" at bounding box center [288, 51] width 408 height 6
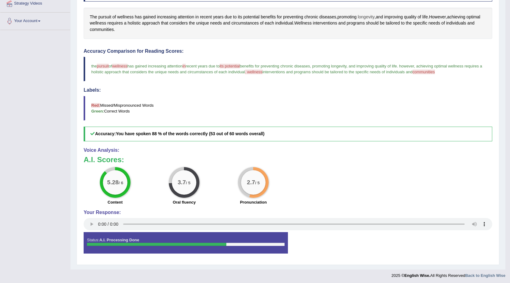
click at [362, 17] on span "longevity" at bounding box center [366, 17] width 17 height 6
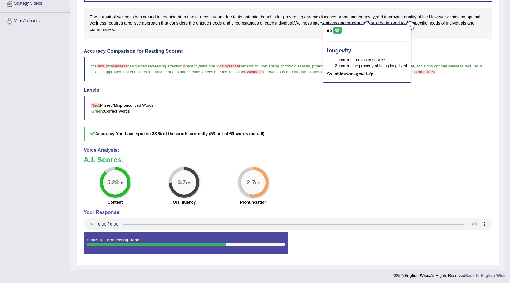
click at [337, 29] on icon at bounding box center [337, 30] width 5 height 4
click at [446, 77] on blockquote "the pursuit person of wellness the lease has gained increasing attention in and…" at bounding box center [288, 69] width 408 height 24
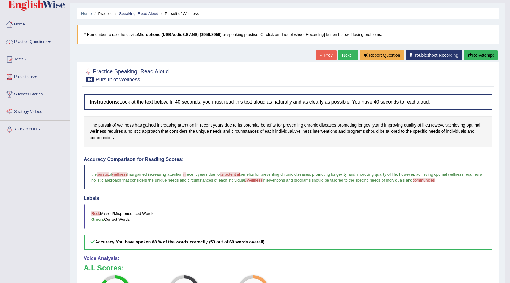
scroll to position [0, 0]
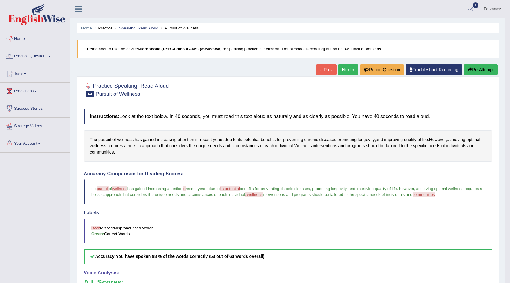
click at [148, 27] on link "Speaking: Read Aloud" at bounding box center [138, 28] width 39 height 5
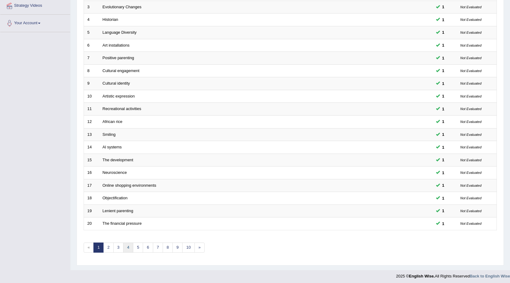
click at [130, 246] on link "4" at bounding box center [128, 247] width 10 height 10
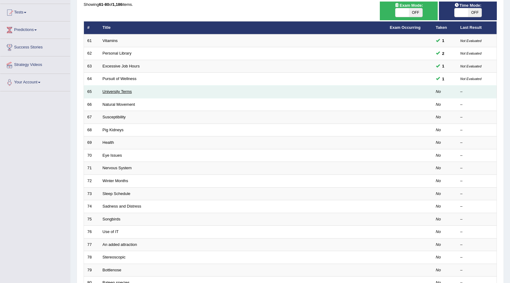
click at [126, 89] on link "University Terms" at bounding box center [117, 91] width 29 height 5
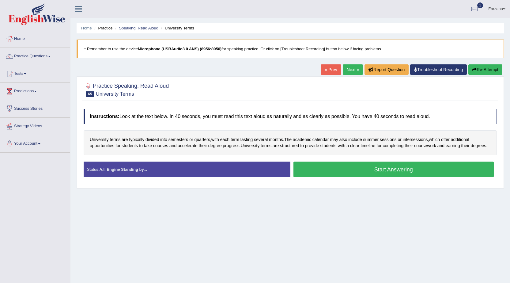
click at [352, 168] on button "Start Answering" at bounding box center [393, 169] width 201 height 16
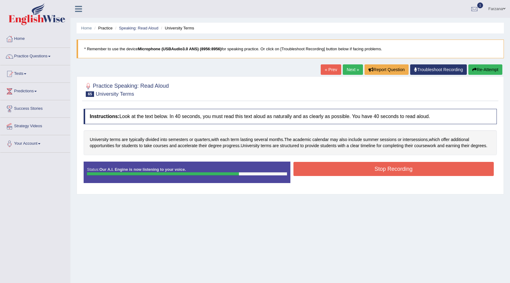
click at [317, 173] on button "Stop Recording" at bounding box center [393, 169] width 201 height 14
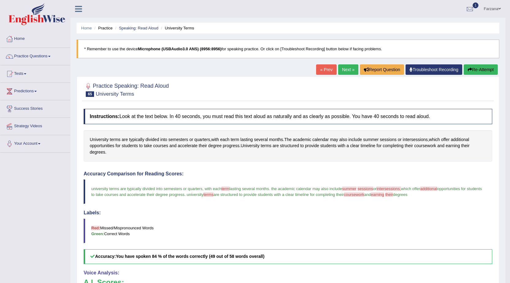
click at [412, 135] on div "University terms are typically divided into semesters or quarters , with each t…" at bounding box center [288, 145] width 408 height 31
click at [409, 138] on span "intersessions" at bounding box center [415, 139] width 25 height 6
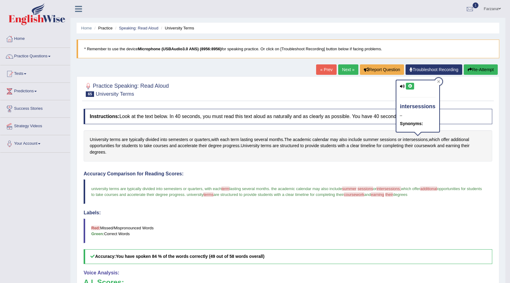
click at [408, 84] on icon at bounding box center [409, 86] width 5 height 4
click at [155, 28] on link "Speaking: Read Aloud" at bounding box center [138, 28] width 39 height 5
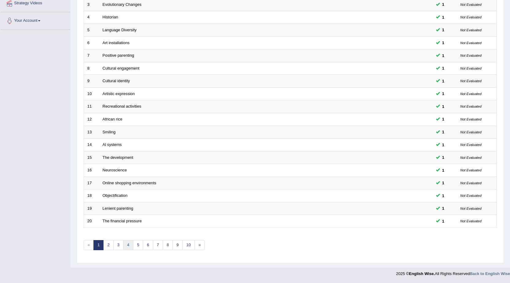
drag, startPoint x: 0, startPoint y: 0, endPoint x: 131, endPoint y: 243, distance: 276.6
click at [131, 243] on link "4" at bounding box center [128, 245] width 10 height 10
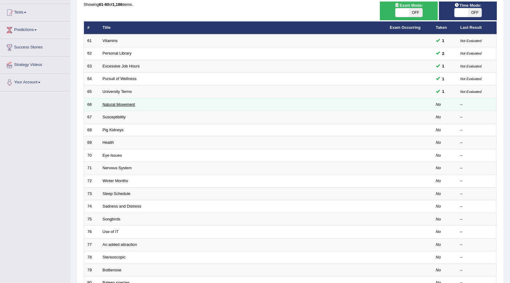
click at [115, 103] on link "Natural Movement" at bounding box center [119, 104] width 32 height 5
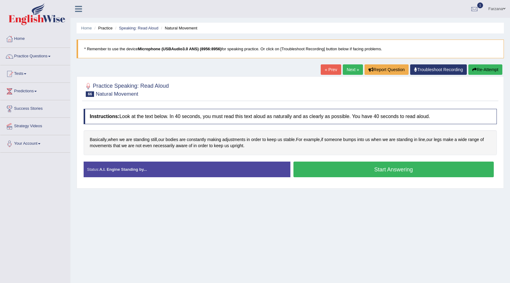
click at [311, 172] on button "Start Answering" at bounding box center [393, 169] width 201 height 16
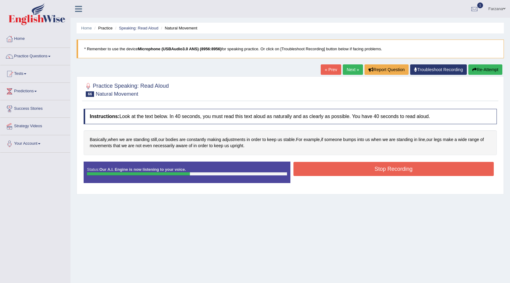
click at [318, 167] on button "Stop Recording" at bounding box center [393, 169] width 201 height 14
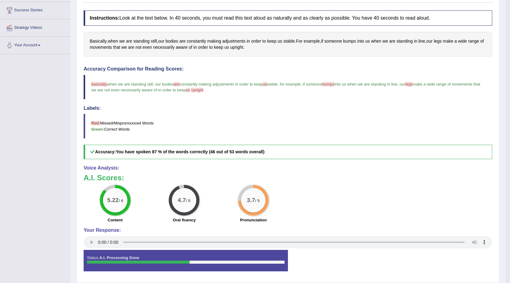
scroll to position [87, 0]
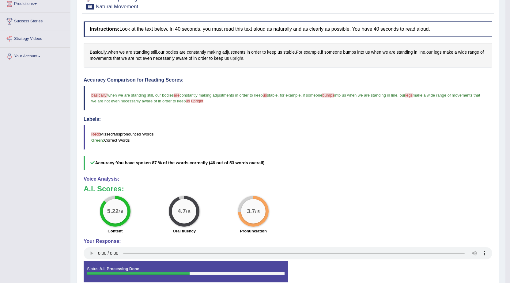
click at [240, 58] on span "upright" at bounding box center [236, 58] width 13 height 6
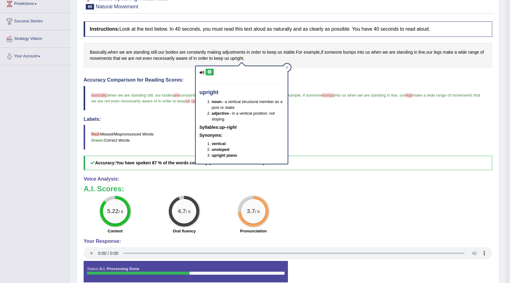
click at [209, 72] on icon at bounding box center [209, 72] width 5 height 4
click at [328, 72] on div "Instructions: Look at the text below. In 40 seconds, you must read this text al…" at bounding box center [287, 154] width 411 height 272
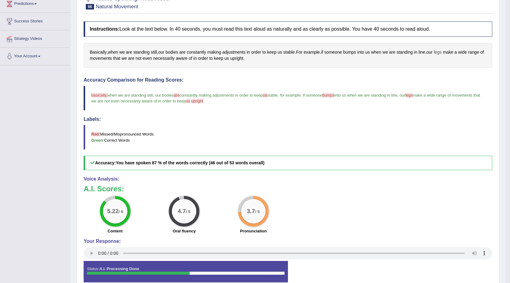
click at [441, 52] on span "legs" at bounding box center [437, 52] width 8 height 6
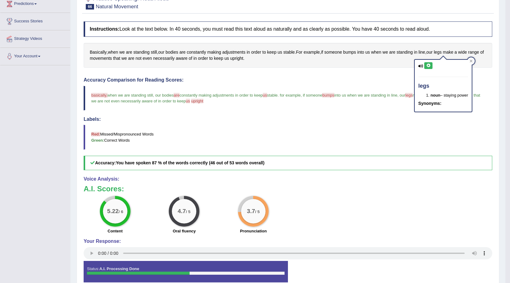
click at [429, 64] on icon at bounding box center [428, 66] width 5 height 4
click at [354, 53] on span "bumps" at bounding box center [349, 52] width 13 height 6
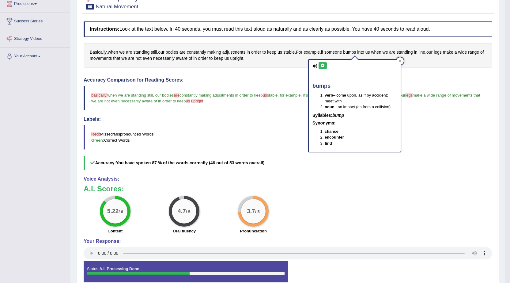
click at [325, 65] on button at bounding box center [322, 65] width 8 height 7
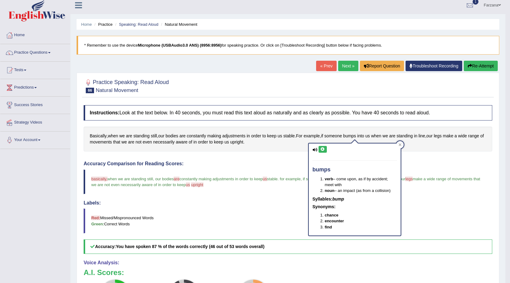
scroll to position [0, 0]
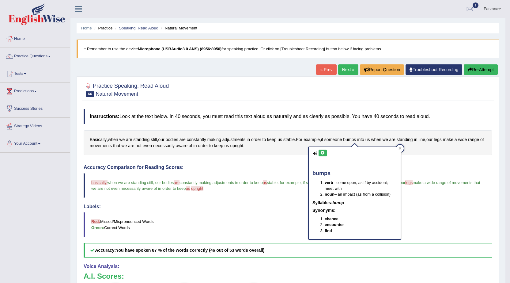
click at [143, 30] on link "Speaking: Read Aloud" at bounding box center [138, 28] width 39 height 5
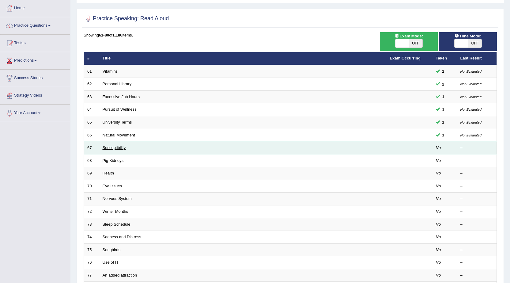
click at [111, 148] on link "Susceptibility" at bounding box center [114, 147] width 23 height 5
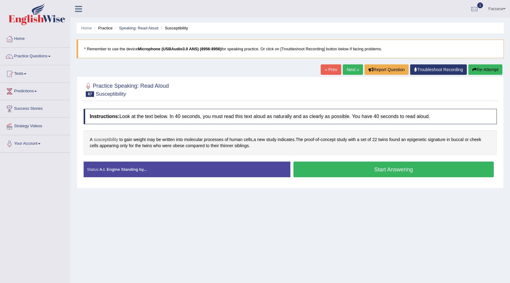
click at [114, 140] on span "susceptibility" at bounding box center [106, 139] width 24 height 6
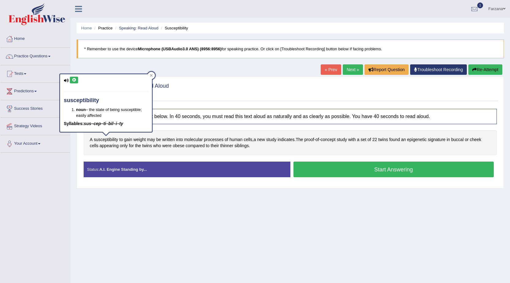
click at [77, 79] on button at bounding box center [74, 80] width 8 height 7
click at [317, 173] on button "Start Answering" at bounding box center [393, 169] width 201 height 16
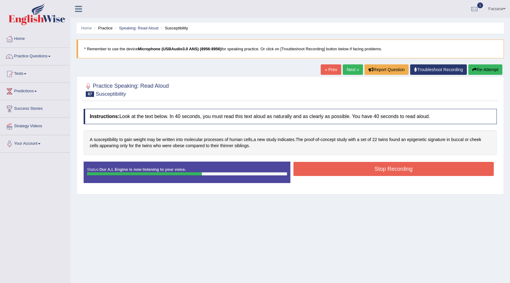
click at [324, 171] on button "Stop Recording" at bounding box center [393, 169] width 201 height 14
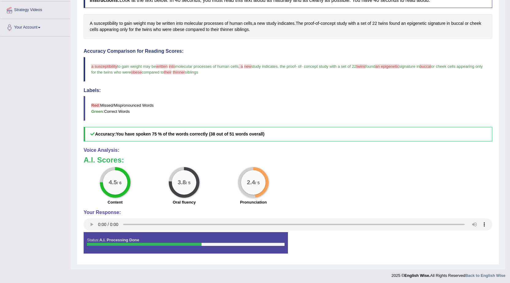
scroll to position [118, 0]
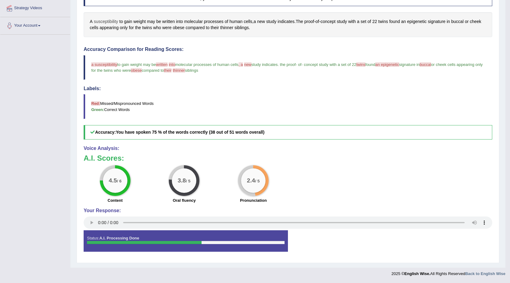
click at [109, 22] on span "susceptibility" at bounding box center [106, 21] width 24 height 6
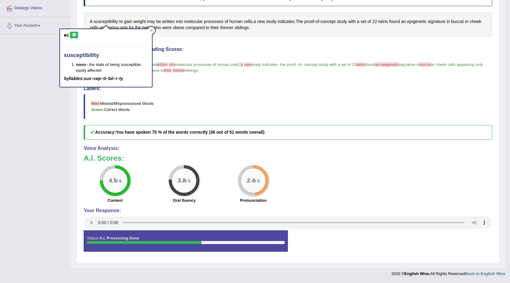
click at [72, 36] on icon at bounding box center [74, 35] width 5 height 4
click at [251, 81] on div "Accuracy Comparison for Reading Scores: a susceptibility acceptability to gain …" at bounding box center [288, 93] width 408 height 93
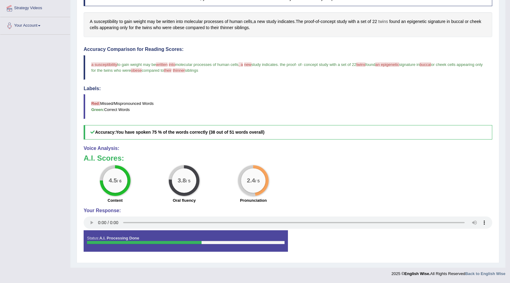
click at [381, 21] on span "twins" at bounding box center [383, 21] width 10 height 6
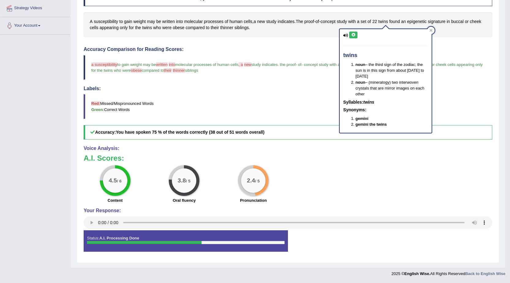
click at [353, 33] on icon at bounding box center [353, 35] width 5 height 4
click at [442, 61] on blockquote "a susceptibility acceptability to gain weight may be written origin into and to…" at bounding box center [288, 67] width 408 height 24
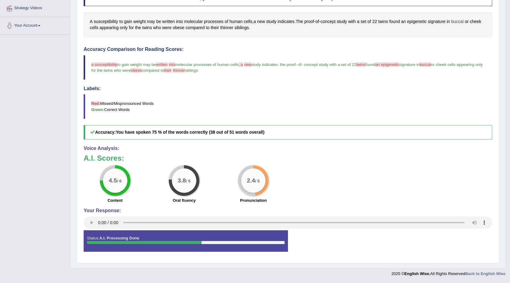
click at [456, 22] on span "buccal" at bounding box center [457, 21] width 12 height 6
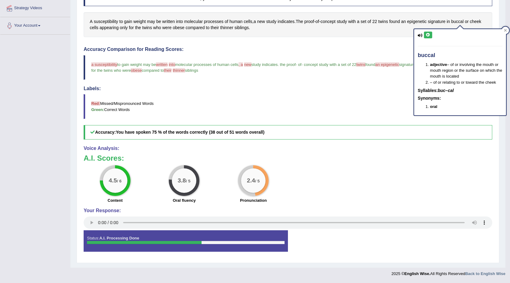
click at [426, 35] on icon at bounding box center [428, 35] width 5 height 4
click at [385, 66] on span "an epigenetic" at bounding box center [387, 64] width 24 height 5
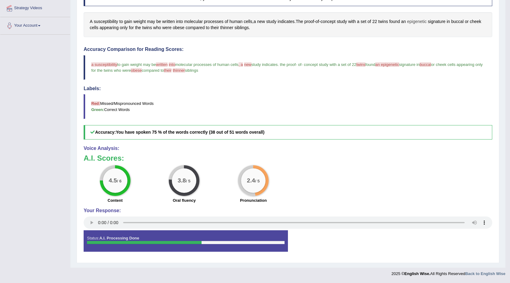
click at [421, 21] on span "epigenetic" at bounding box center [417, 21] width 20 height 6
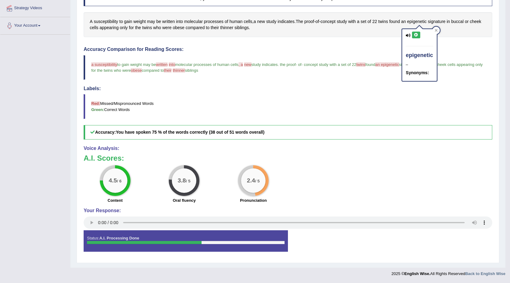
click at [417, 28] on div at bounding box center [419, 26] width 10 height 5
click at [414, 36] on icon at bounding box center [416, 35] width 5 height 4
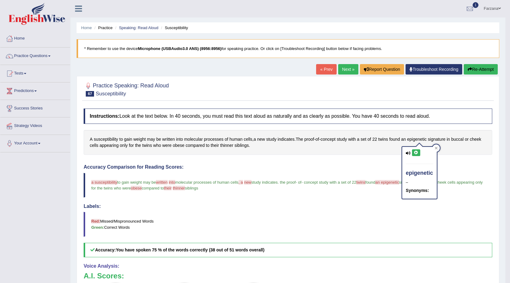
scroll to position [0, 0]
click at [178, 145] on span "obese" at bounding box center [179, 145] width 12 height 6
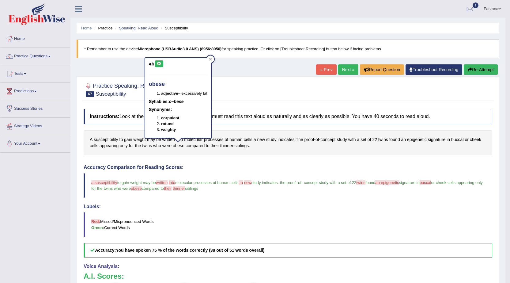
click at [158, 63] on icon at bounding box center [159, 64] width 5 height 4
click at [309, 20] on div "Home Practice Speaking: Read Aloud Susceptibility * Remember to use the device …" at bounding box center [287, 192] width 435 height 385
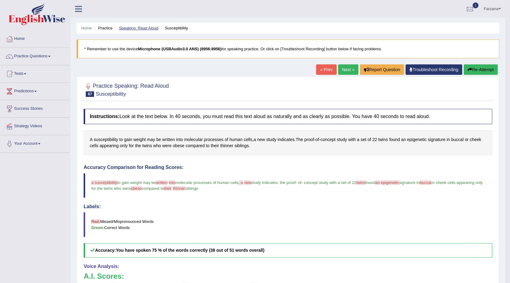
click at [145, 26] on link "Speaking: Read Aloud" at bounding box center [138, 28] width 39 height 5
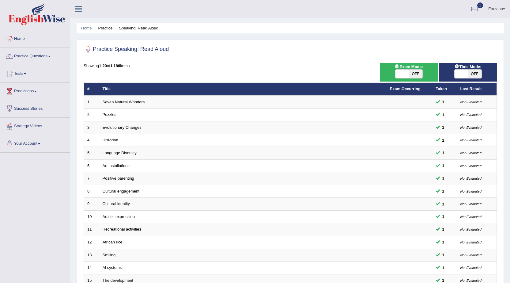
scroll to position [92, 0]
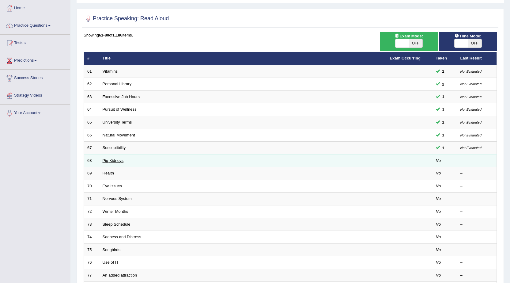
click at [111, 159] on link "Pig Kidneys" at bounding box center [113, 160] width 21 height 5
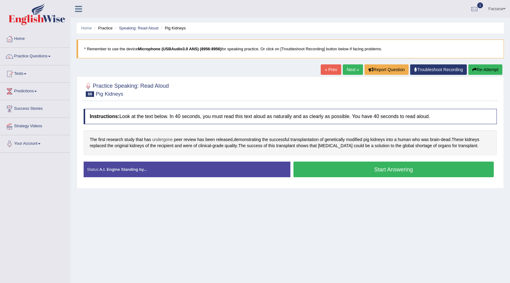
click at [163, 139] on span "undergone" at bounding box center [162, 139] width 21 height 6
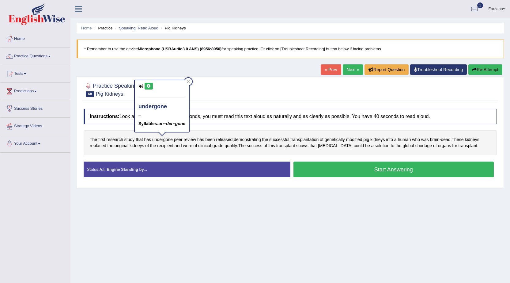
click at [150, 83] on button at bounding box center [148, 86] width 8 height 7
click at [309, 168] on button "Start Answering" at bounding box center [393, 169] width 201 height 16
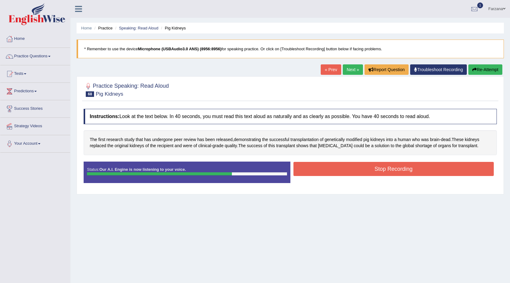
click at [325, 172] on button "Stop Recording" at bounding box center [393, 169] width 201 height 14
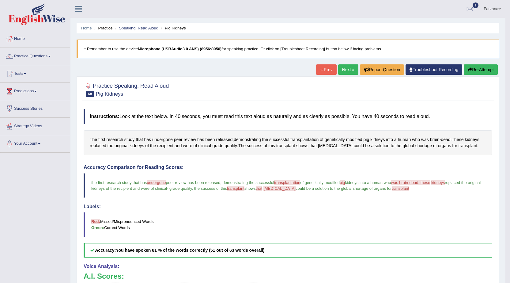
click at [474, 146] on span "transplant" at bounding box center [467, 145] width 19 height 6
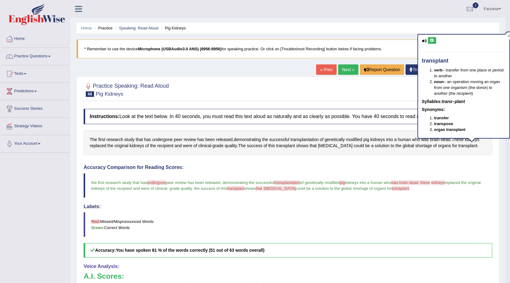
click at [433, 41] on icon at bounding box center [432, 41] width 5 height 4
click at [162, 139] on span "undergone" at bounding box center [162, 139] width 21 height 6
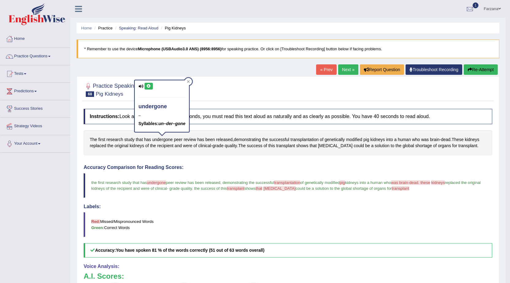
click at [151, 84] on button at bounding box center [148, 86] width 8 height 7
click at [475, 138] on span "kidneys" at bounding box center [471, 139] width 14 height 6
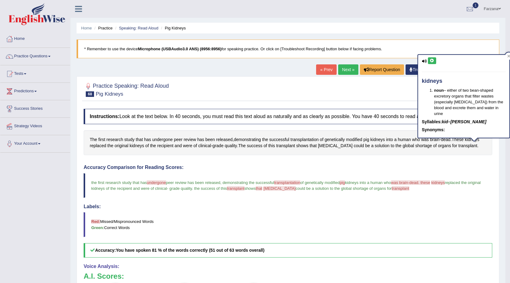
click at [433, 62] on icon at bounding box center [432, 61] width 5 height 4
click at [131, 28] on link "Speaking: Read Aloud" at bounding box center [138, 28] width 39 height 5
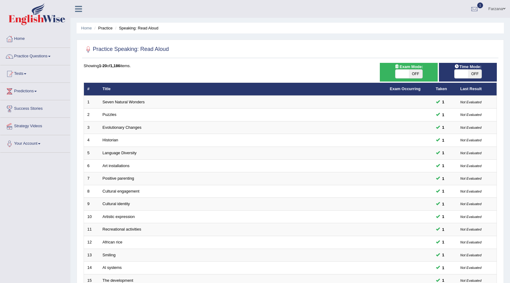
scroll to position [123, 0]
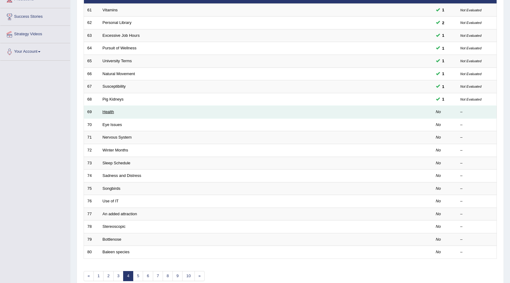
click at [110, 111] on link "Health" at bounding box center [109, 111] width 12 height 5
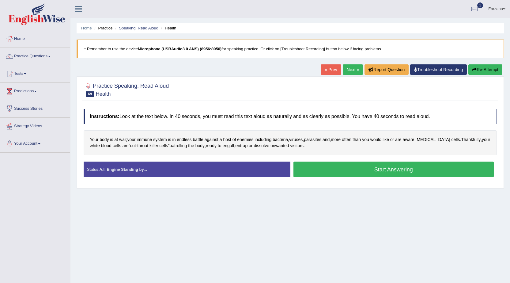
click at [320, 168] on button "Start Answering" at bounding box center [393, 169] width 201 height 16
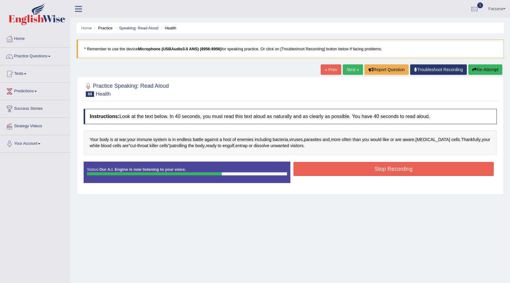
click at [317, 172] on button "Stop Recording" at bounding box center [393, 169] width 201 height 14
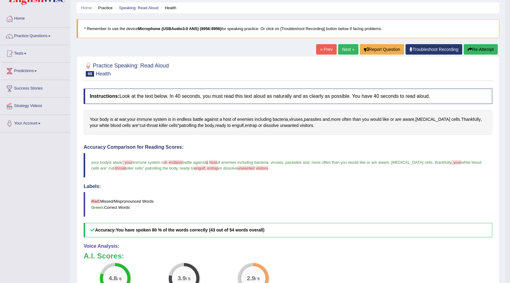
scroll to position [31, 0]
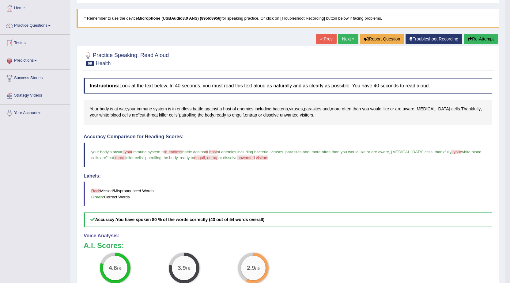
click at [24, 45] on link "Tests" at bounding box center [35, 42] width 70 height 15
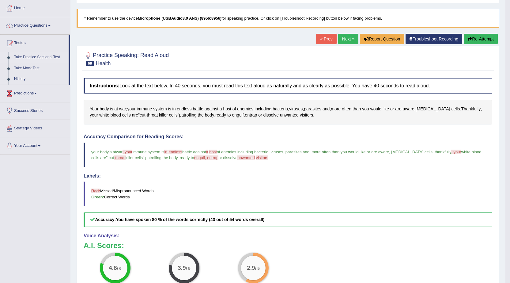
click at [31, 56] on link "Take Practice Sectional Test" at bounding box center [39, 57] width 57 height 11
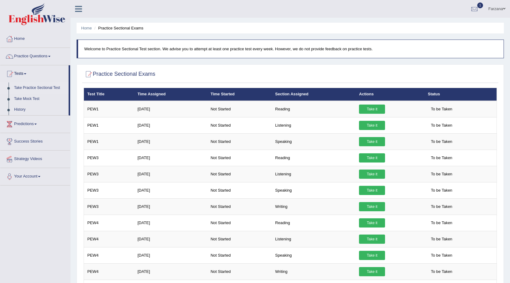
click at [45, 58] on link "Practice Questions" at bounding box center [35, 55] width 70 height 15
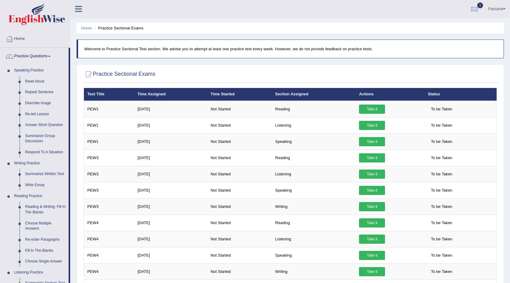
click at [305, 15] on ul "Farzana Toggle navigation Username: Farzana12 Access Type: Online Subscription:…" at bounding box center [356, 8] width 308 height 17
click at [37, 80] on link "Read Aloud" at bounding box center [45, 81] width 46 height 11
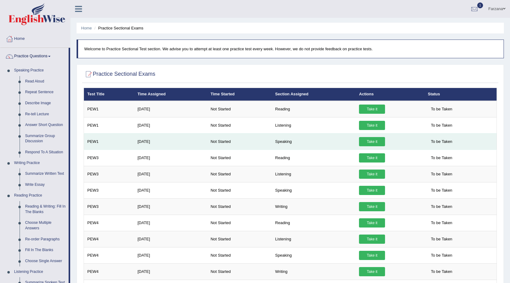
scroll to position [122, 0]
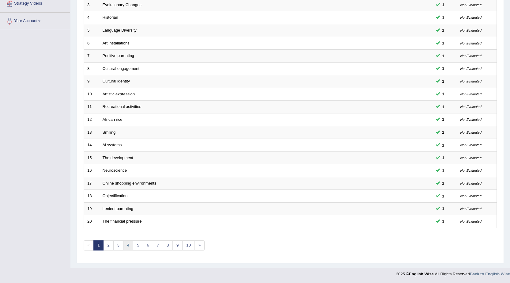
click at [129, 244] on link "4" at bounding box center [128, 245] width 10 height 10
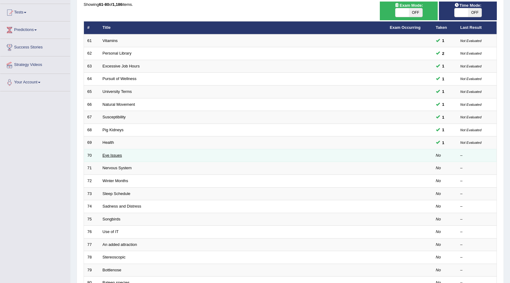
click at [110, 155] on link "Eye Issues" at bounding box center [113, 155] width 20 height 5
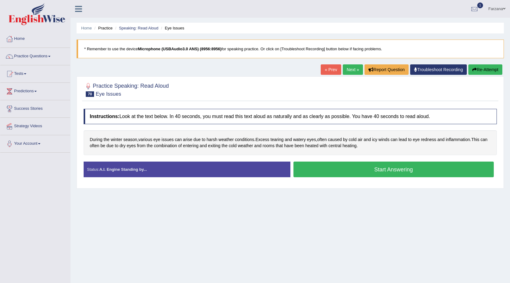
click at [367, 168] on button "Start Answering" at bounding box center [393, 169] width 201 height 16
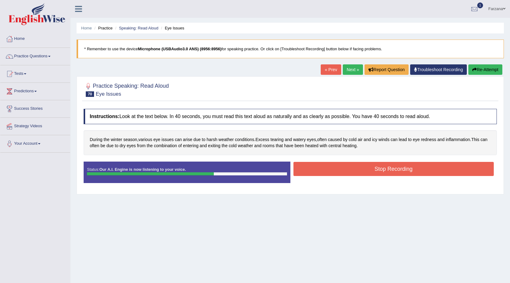
click at [346, 170] on button "Stop Recording" at bounding box center [393, 169] width 201 height 14
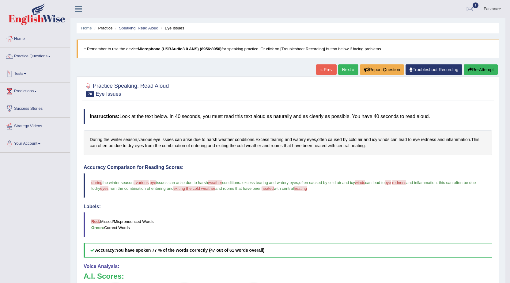
click at [16, 72] on link "Tests" at bounding box center [35, 72] width 70 height 15
click at [39, 86] on link "Take Practice Sectional Test" at bounding box center [39, 87] width 57 height 11
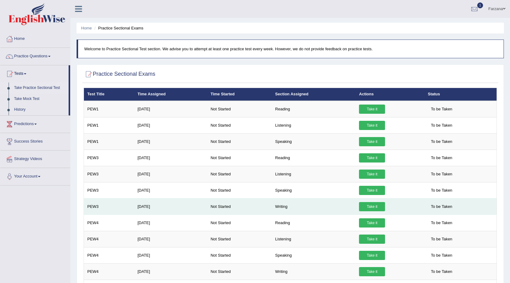
click at [371, 205] on link "Take it" at bounding box center [372, 206] width 26 height 9
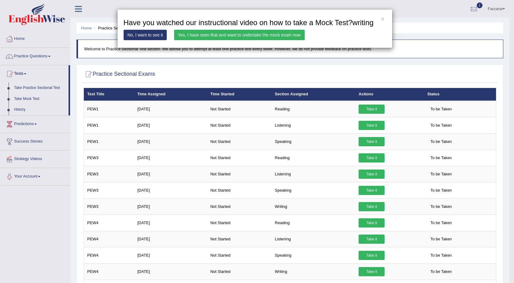
click at [242, 34] on link "Yes, I have seen that and want to undertake the mock exam now" at bounding box center [239, 35] width 131 height 10
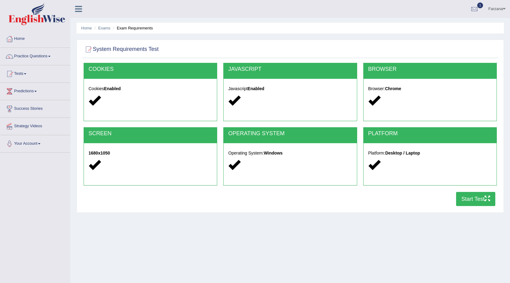
drag, startPoint x: 471, startPoint y: 200, endPoint x: 476, endPoint y: 195, distance: 6.5
click at [471, 200] on button "Start Test" at bounding box center [475, 199] width 39 height 14
